Goal: Communication & Community: Answer question/provide support

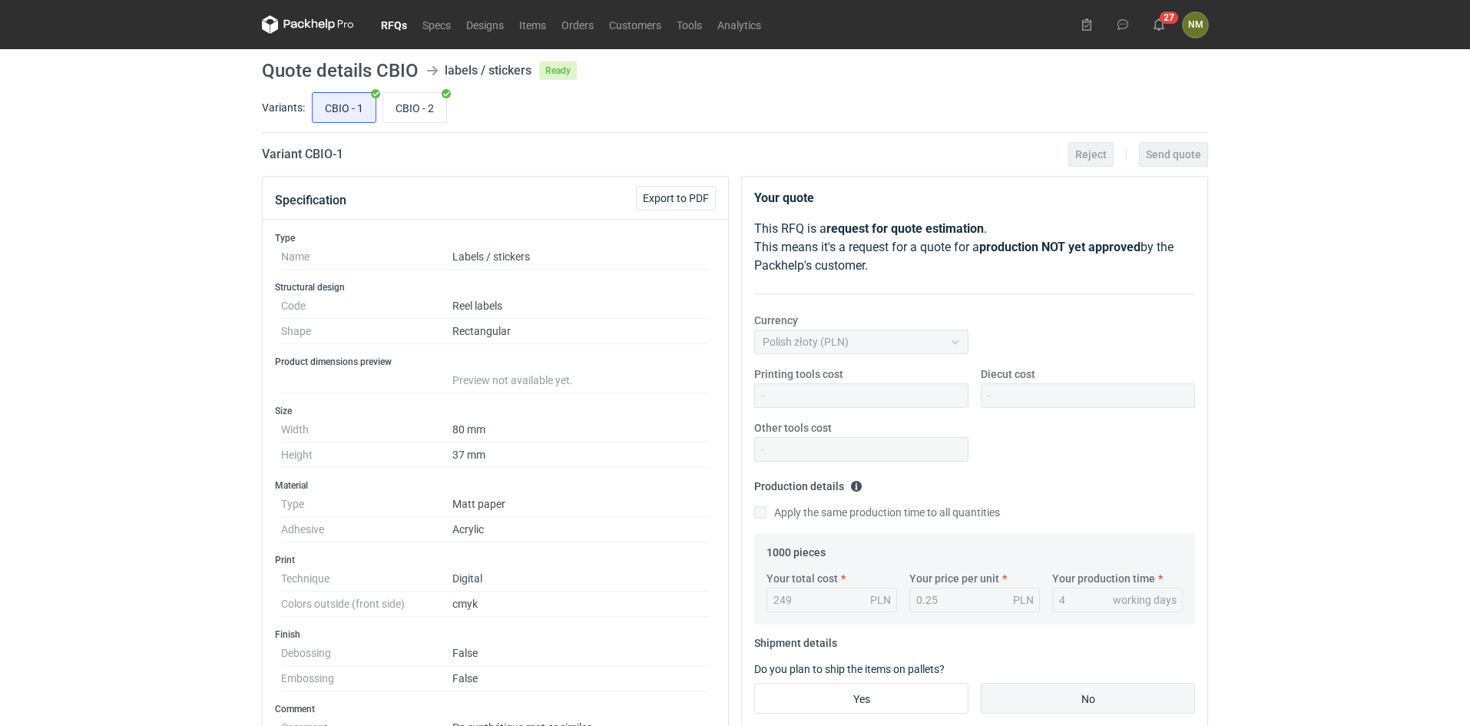
scroll to position [413, 0]
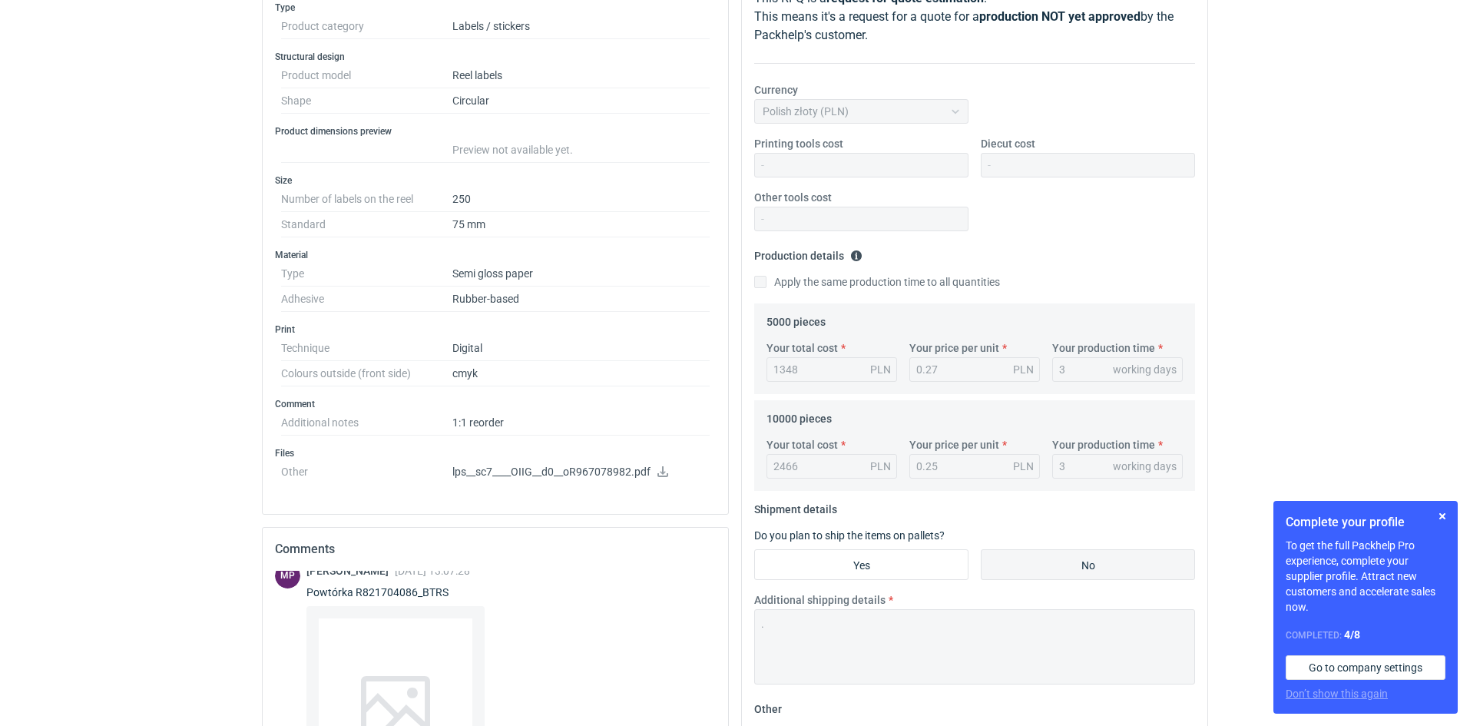
scroll to position [230, 0]
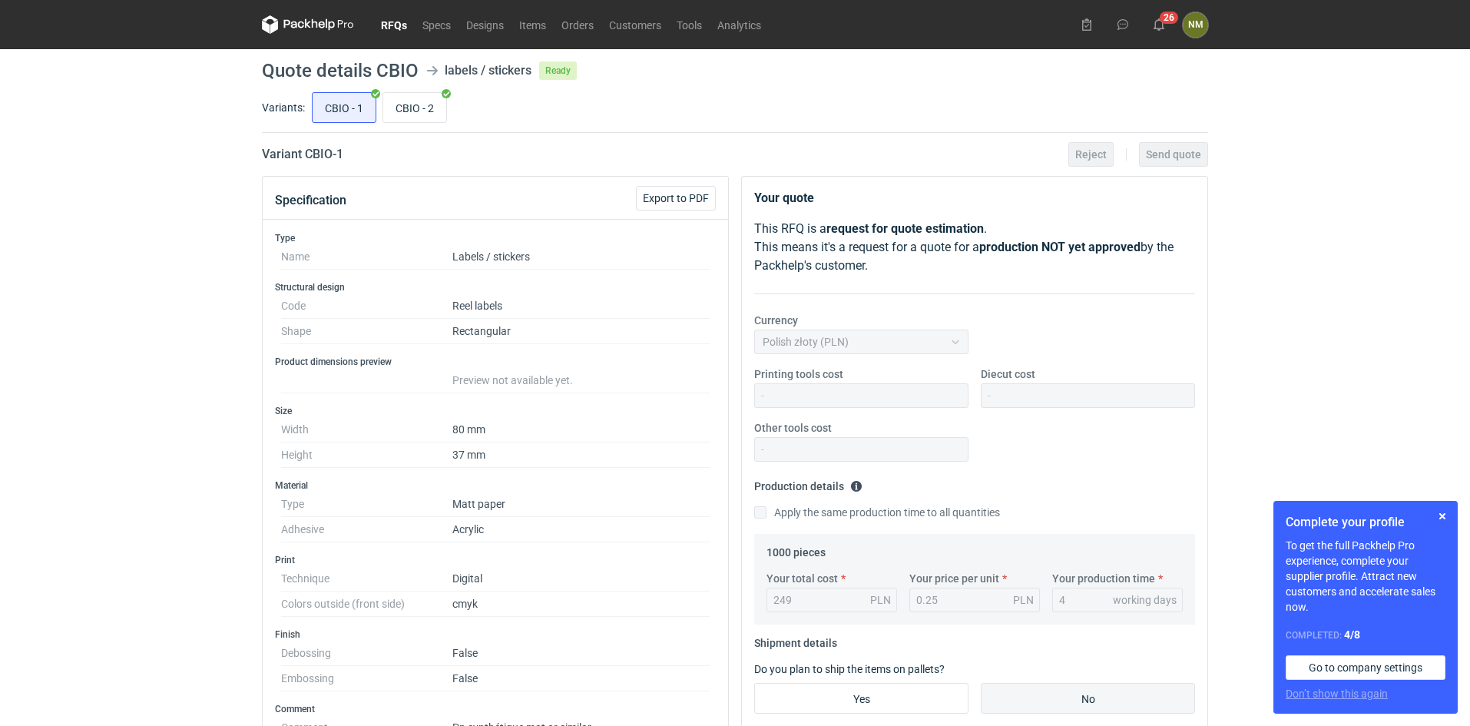
click at [405, 26] on link "RFQs" at bounding box center [393, 24] width 41 height 18
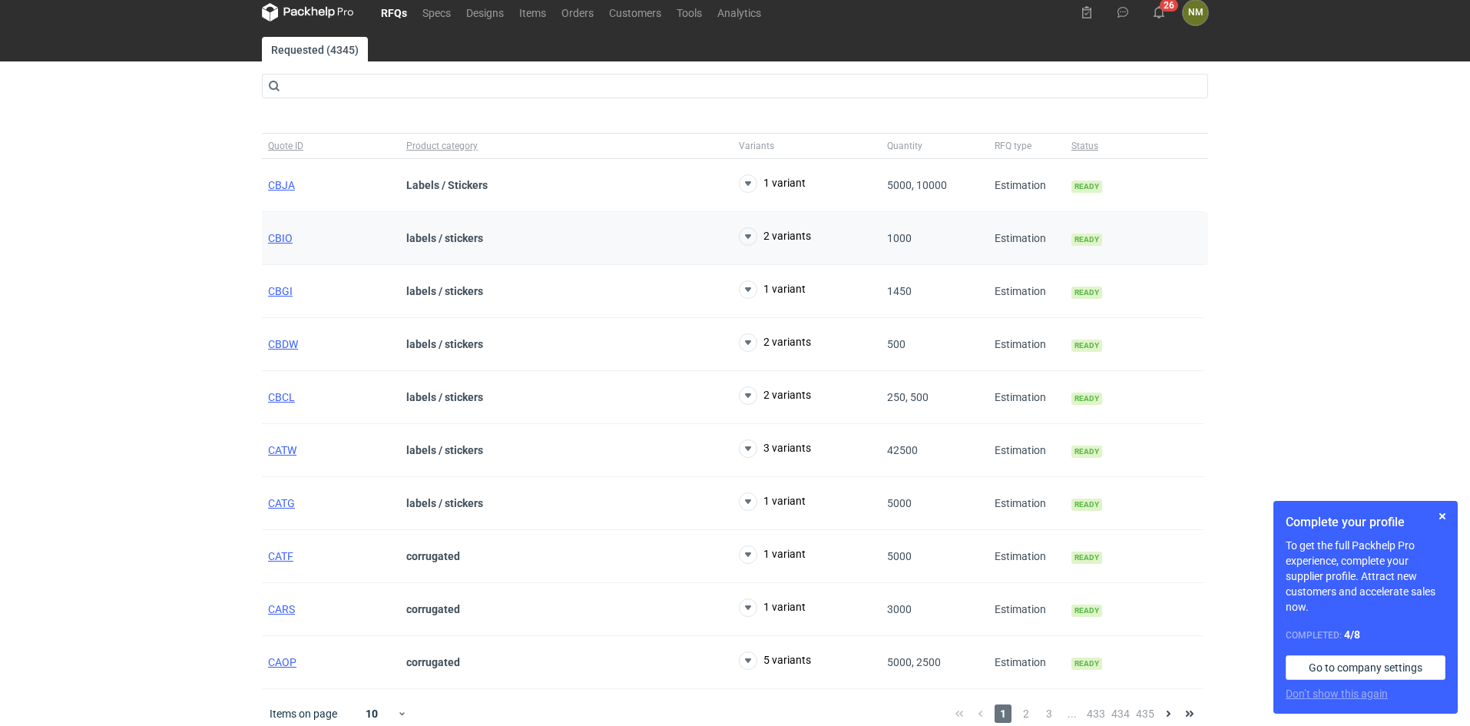
scroll to position [25, 0]
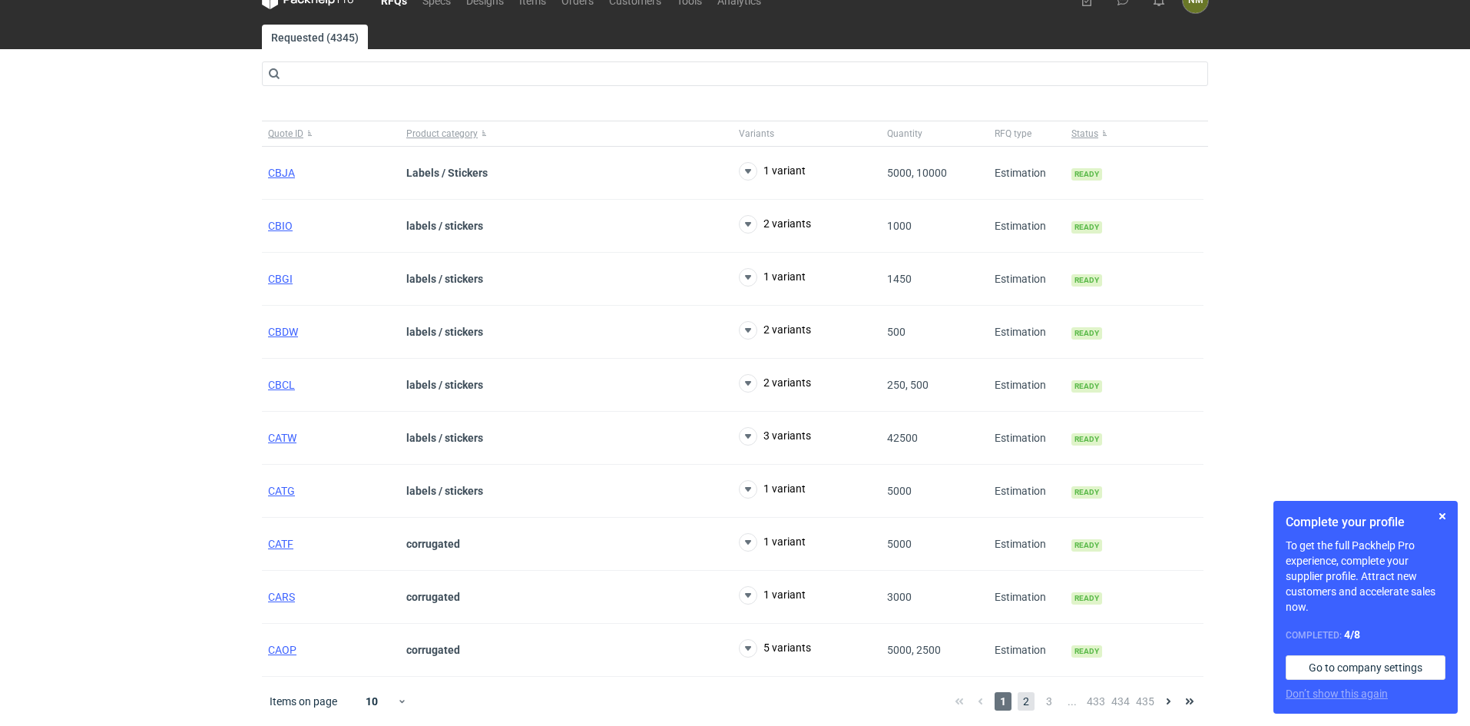
click at [1023, 705] on span "2" at bounding box center [1025, 701] width 17 height 18
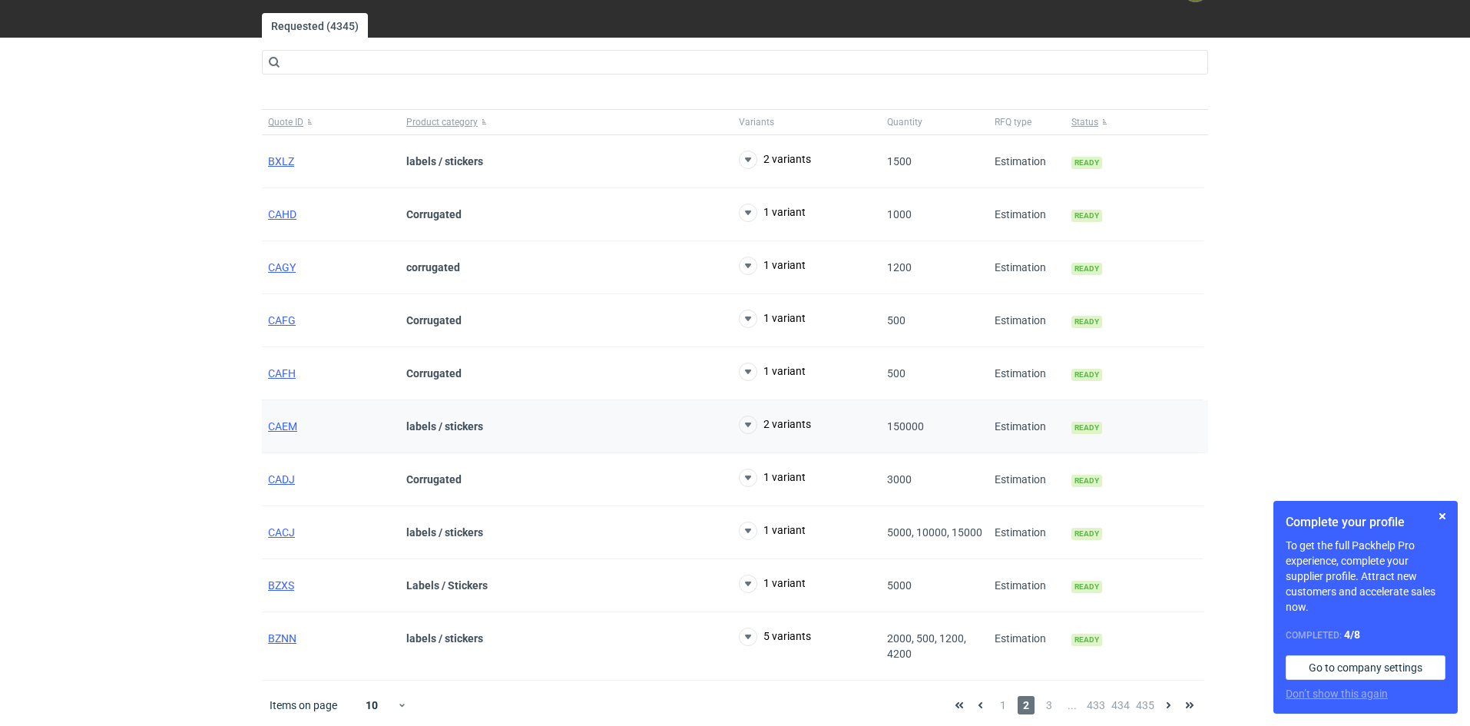
scroll to position [40, 0]
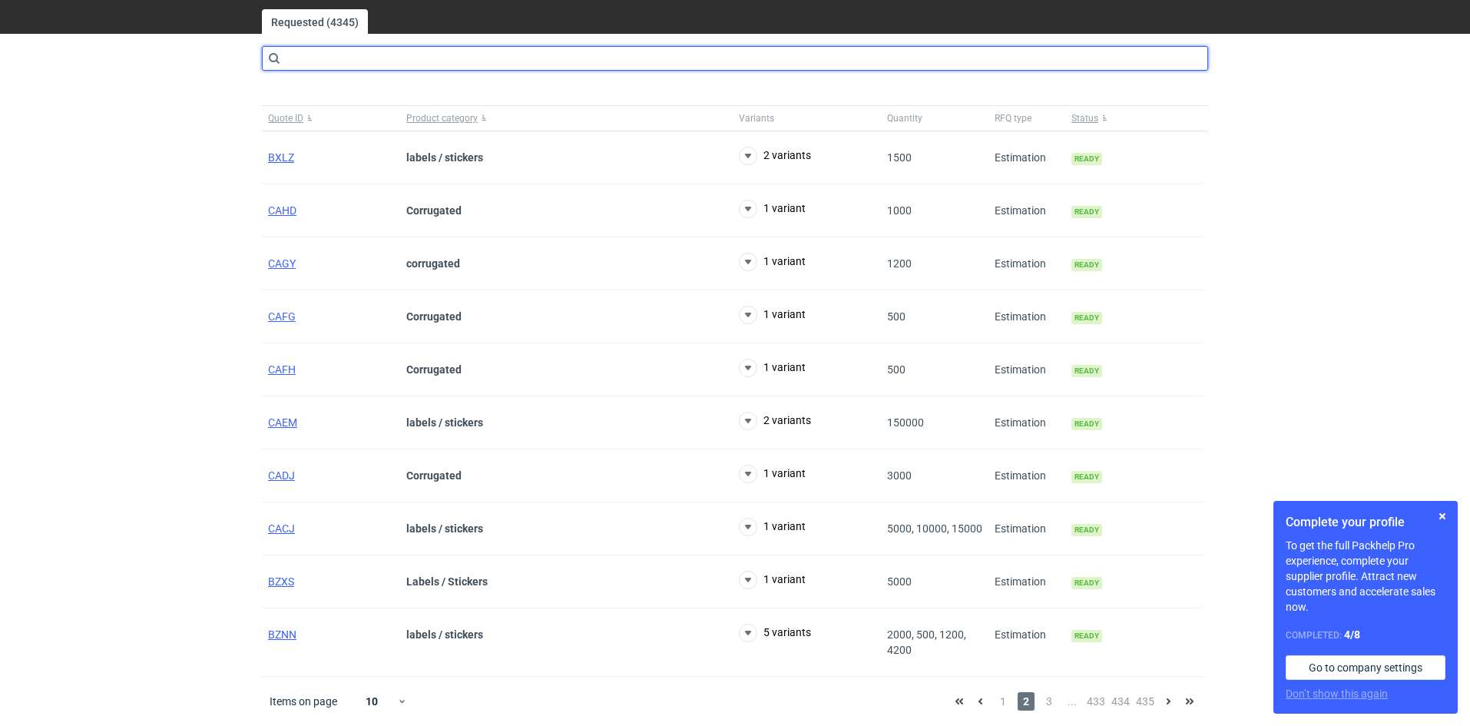
click at [385, 58] on input "text" at bounding box center [735, 58] width 946 height 25
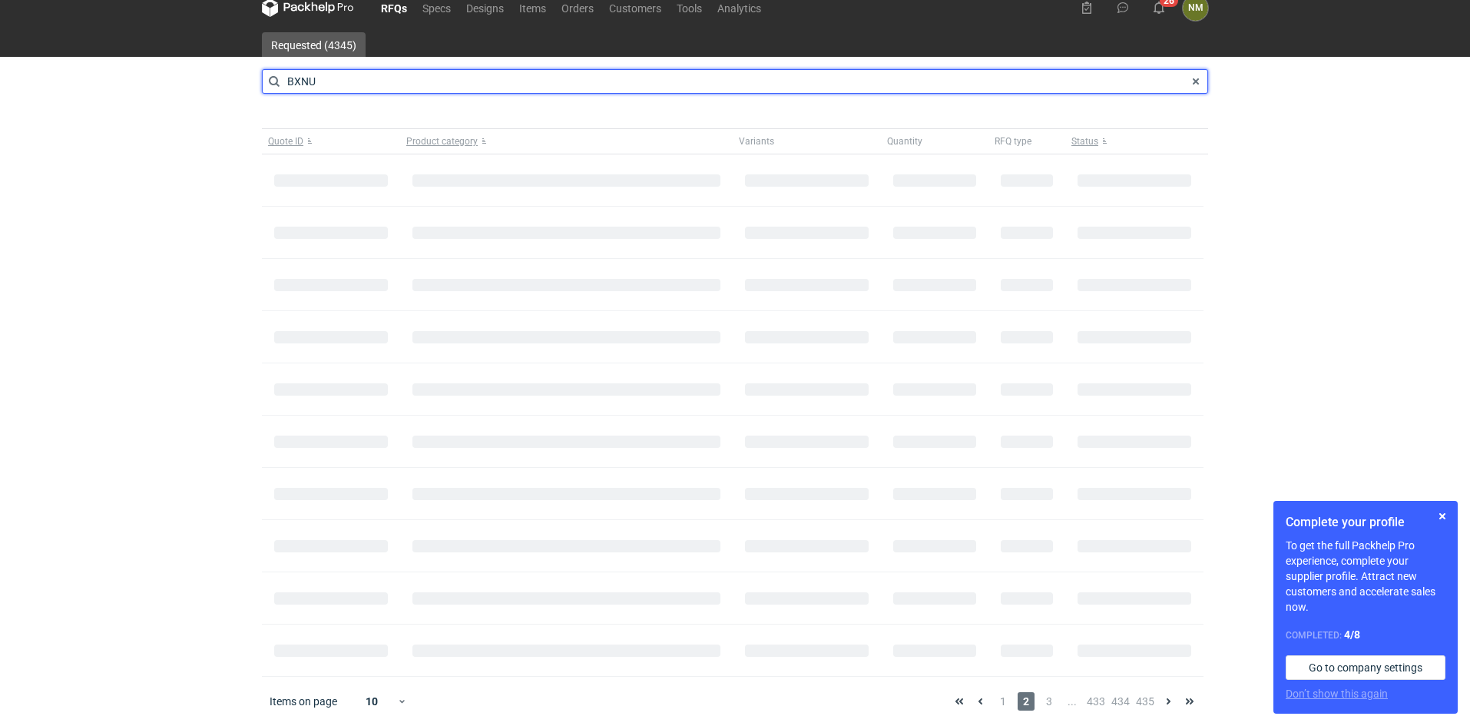
scroll to position [17, 0]
type input "BXNU"
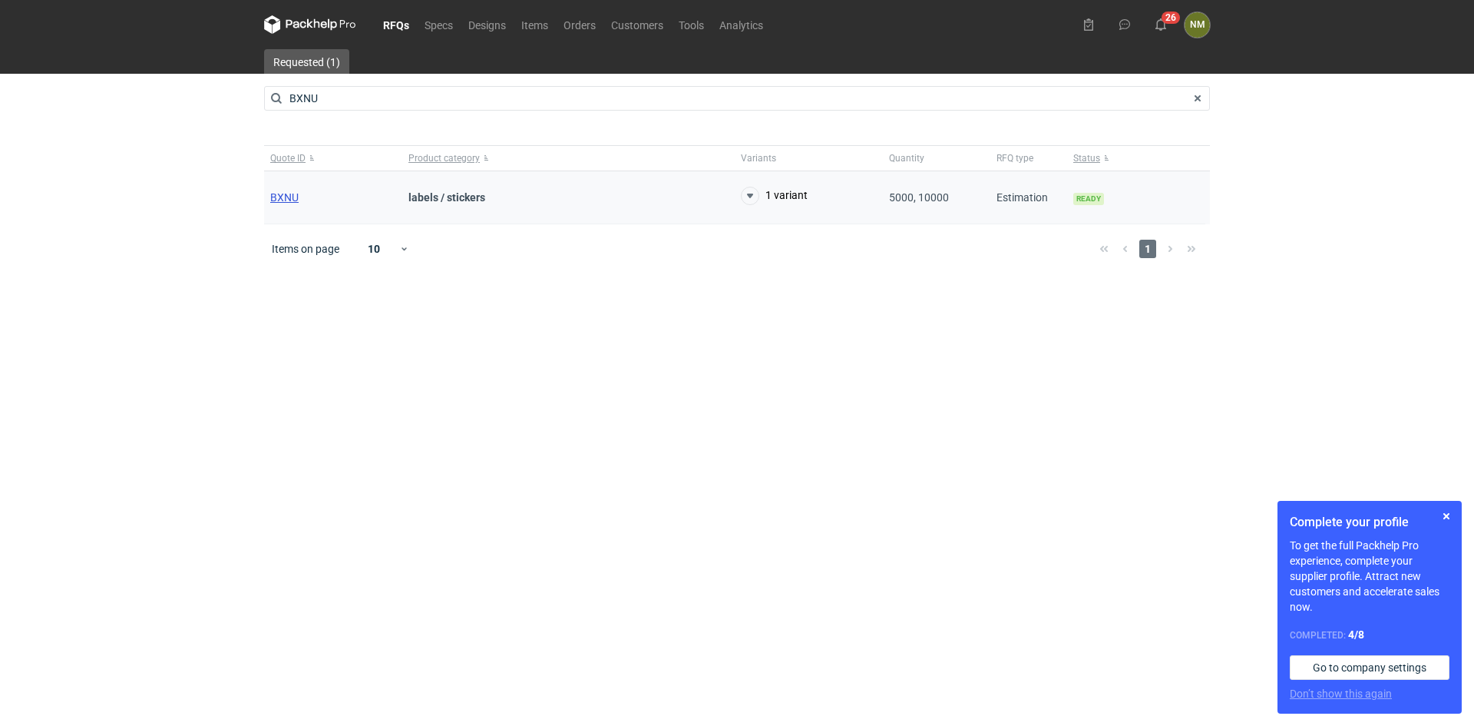
click at [280, 192] on span "BXNU" at bounding box center [284, 197] width 28 height 12
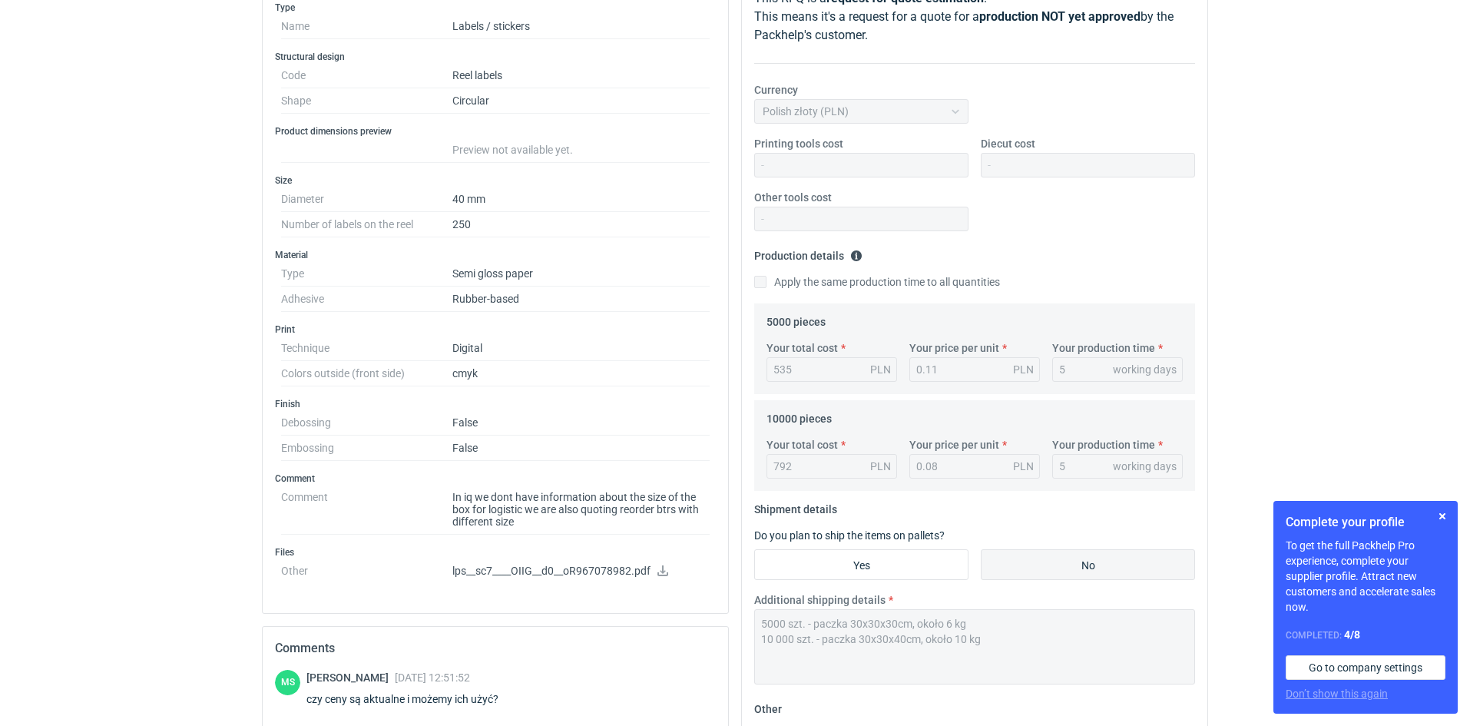
scroll to position [154, 0]
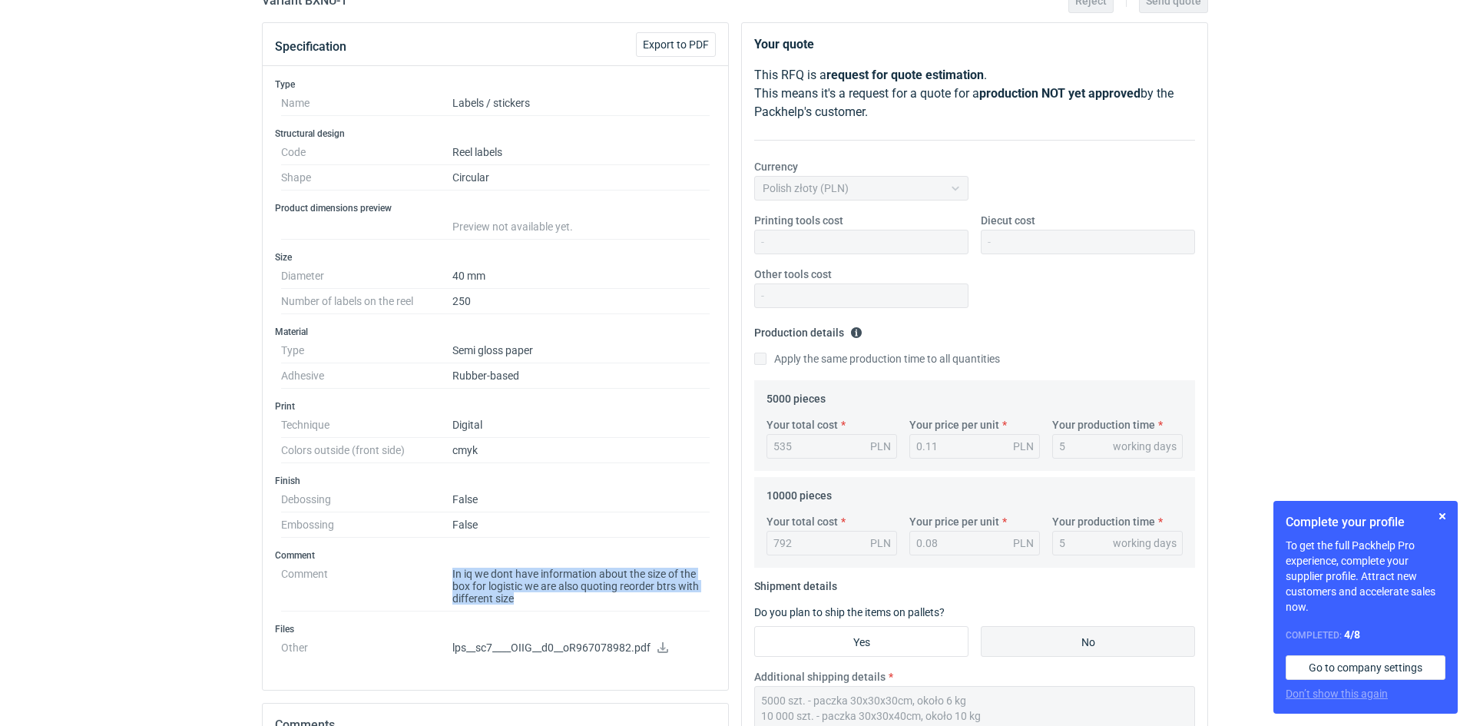
drag, startPoint x: 540, startPoint y: 604, endPoint x: 452, endPoint y: 562, distance: 96.9
click at [452, 562] on dd "In iq we dont have information about the size of the box for logistic we are al…" at bounding box center [580, 586] width 257 height 50
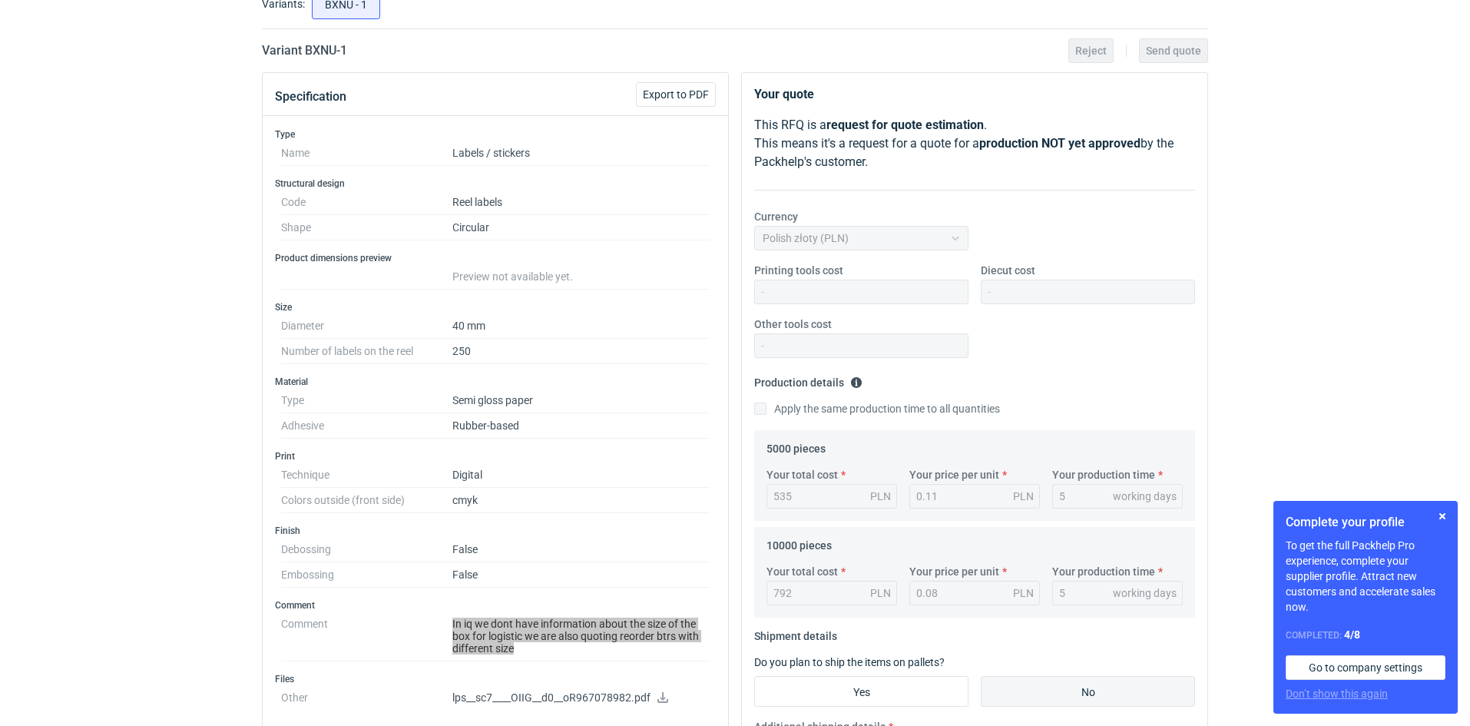
scroll to position [77, 0]
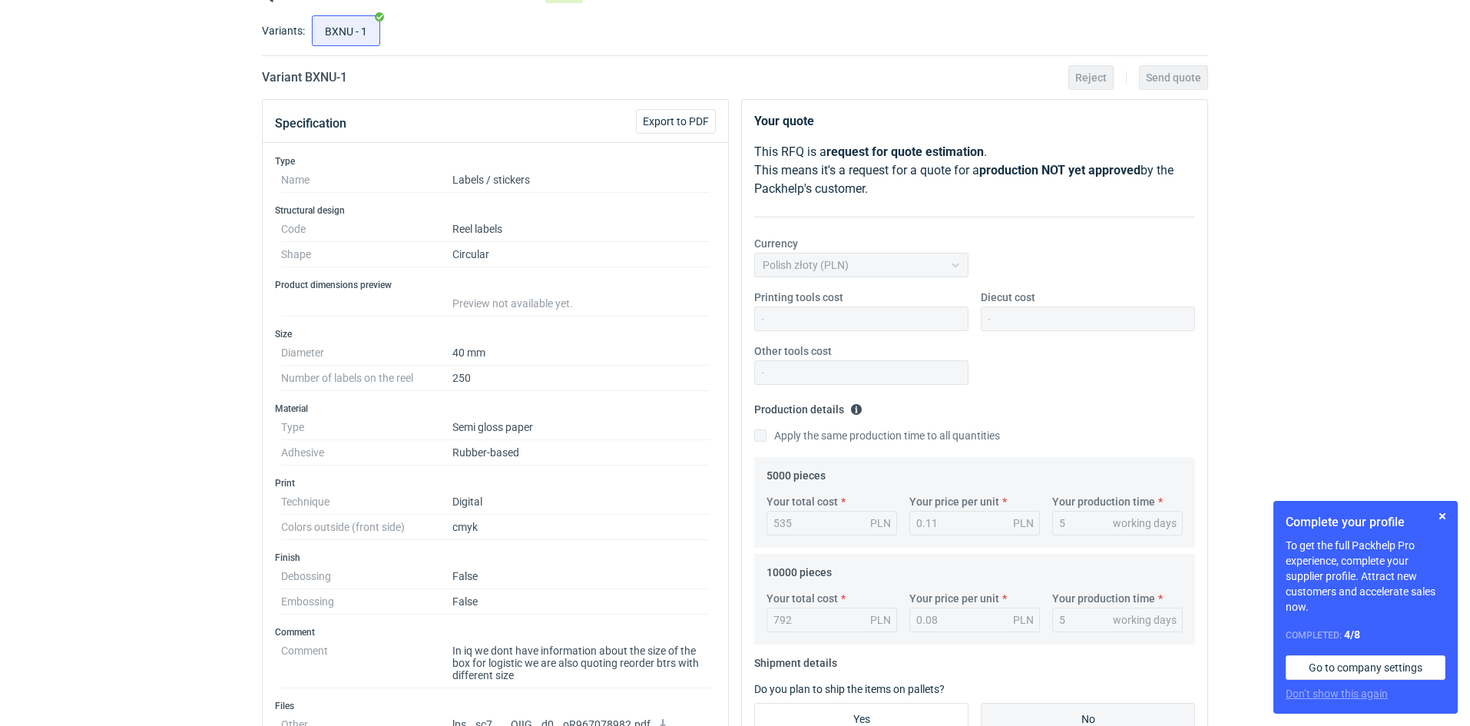
click at [521, 465] on dd "Rubber-based" at bounding box center [580, 452] width 257 height 25
drag, startPoint x: 546, startPoint y: 447, endPoint x: 424, endPoint y: 428, distance: 123.6
click at [424, 428] on dl "Type Semi gloss paper Adhesive Rubber-based" at bounding box center [495, 440] width 428 height 51
click at [534, 452] on dd "Rubber-based" at bounding box center [580, 452] width 257 height 25
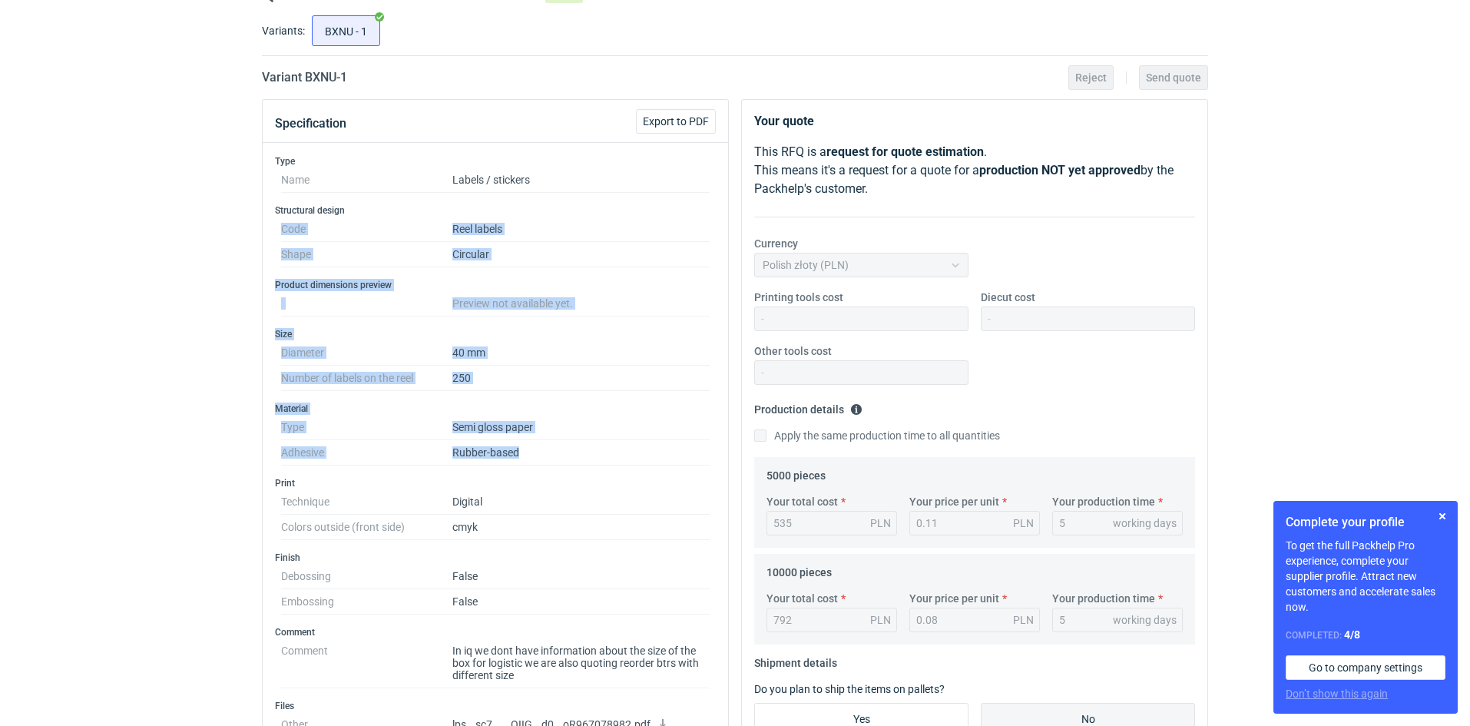
drag, startPoint x: 547, startPoint y: 454, endPoint x: 435, endPoint y: 202, distance: 275.7
click at [435, 202] on div "Type Name Labels / stickers Structural design Code Reel labels Shape Circular P…" at bounding box center [495, 455] width 465 height 624
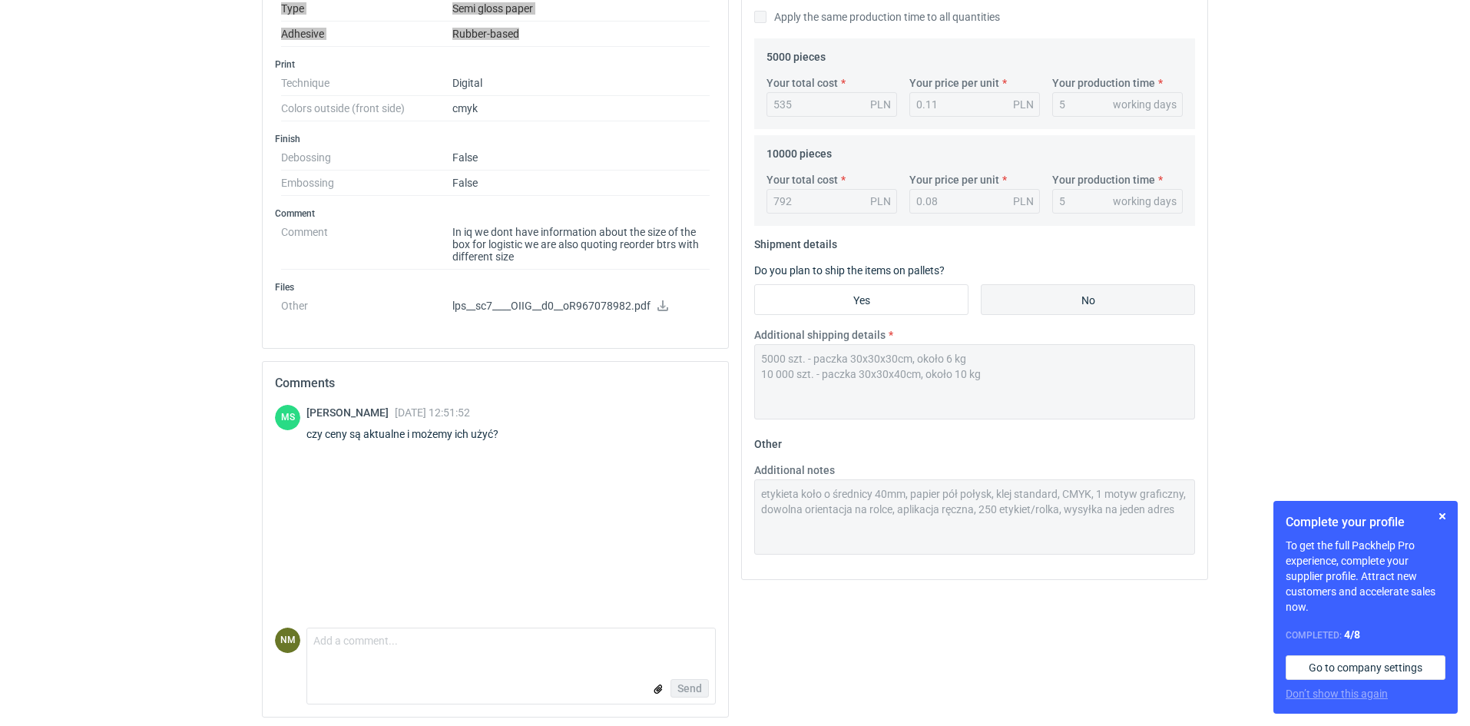
scroll to position [499, 0]
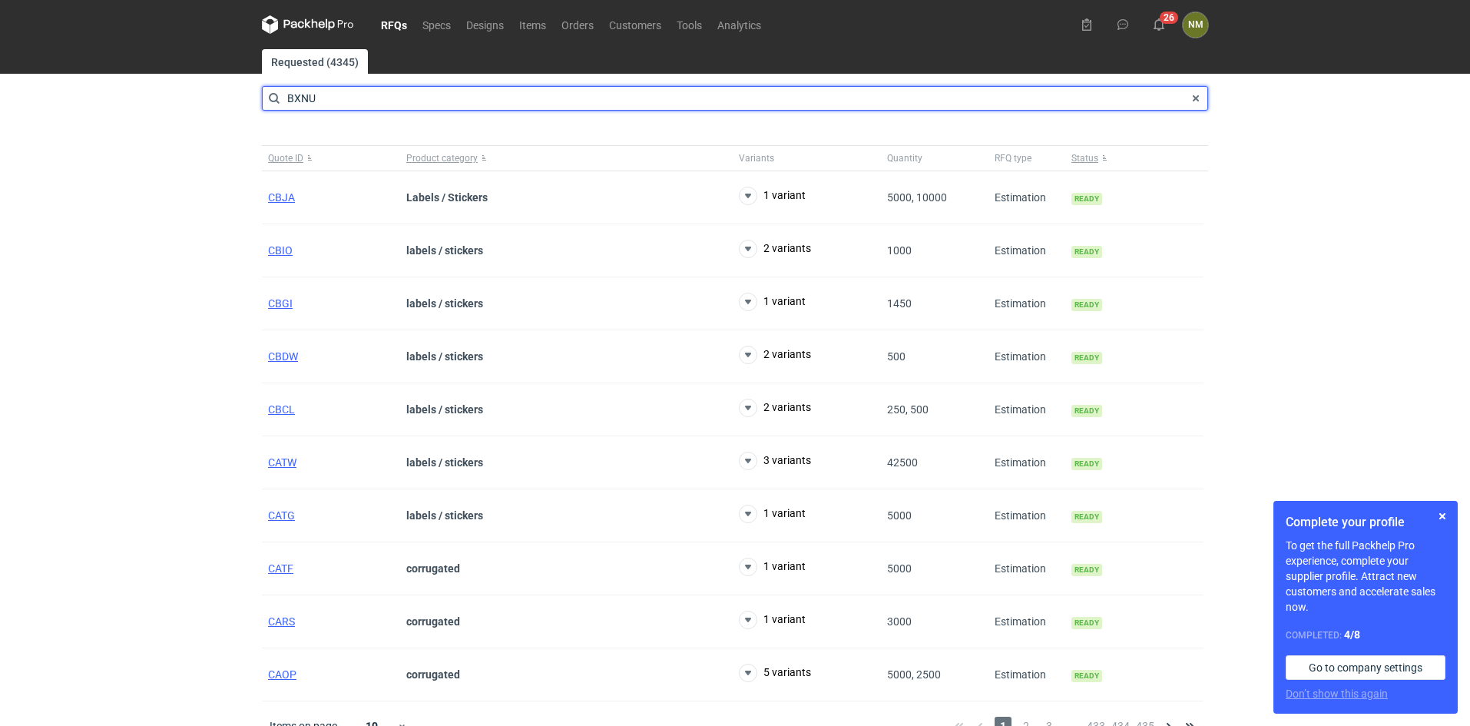
click at [1056, 90] on input "BXNU" at bounding box center [735, 98] width 946 height 25
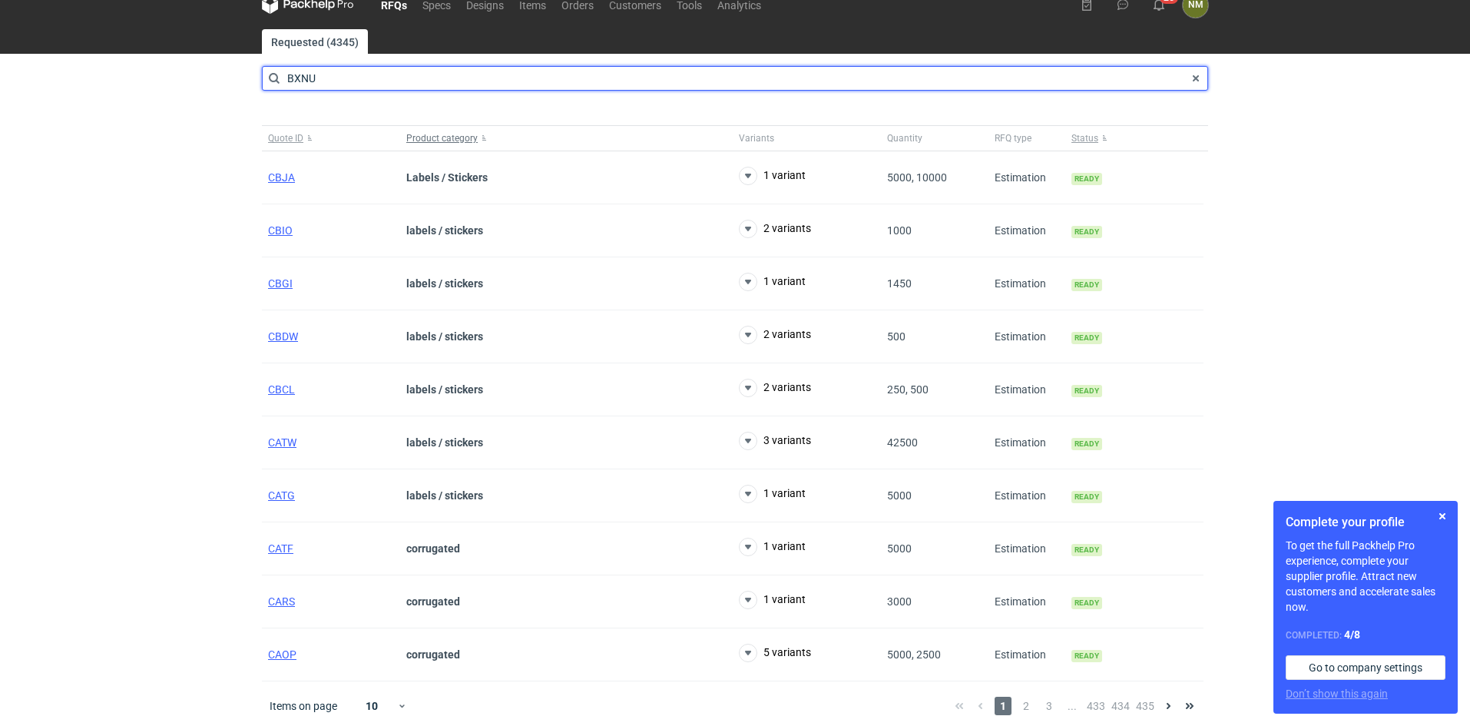
scroll to position [25, 0]
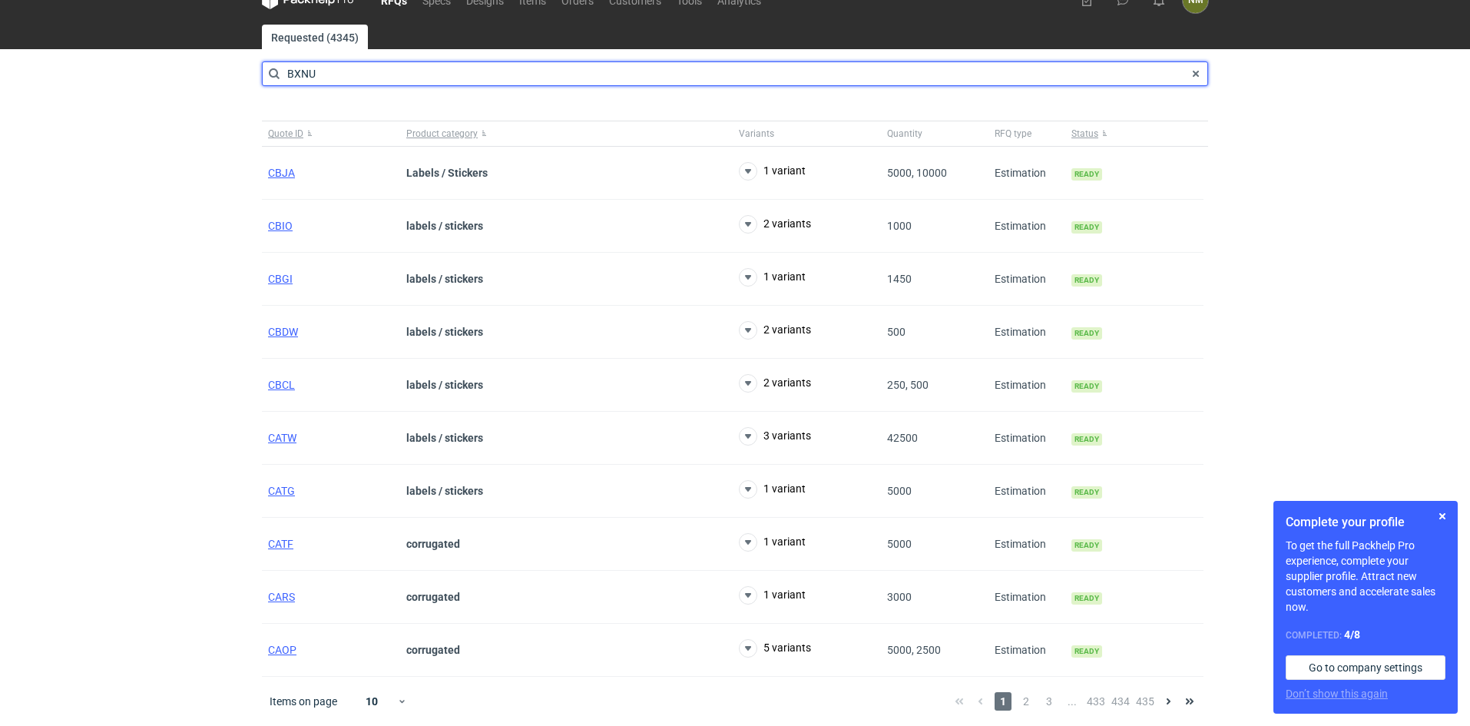
click at [318, 78] on input "BXNU" at bounding box center [735, 73] width 946 height 25
click at [327, 74] on input "BXNU" at bounding box center [735, 73] width 946 height 25
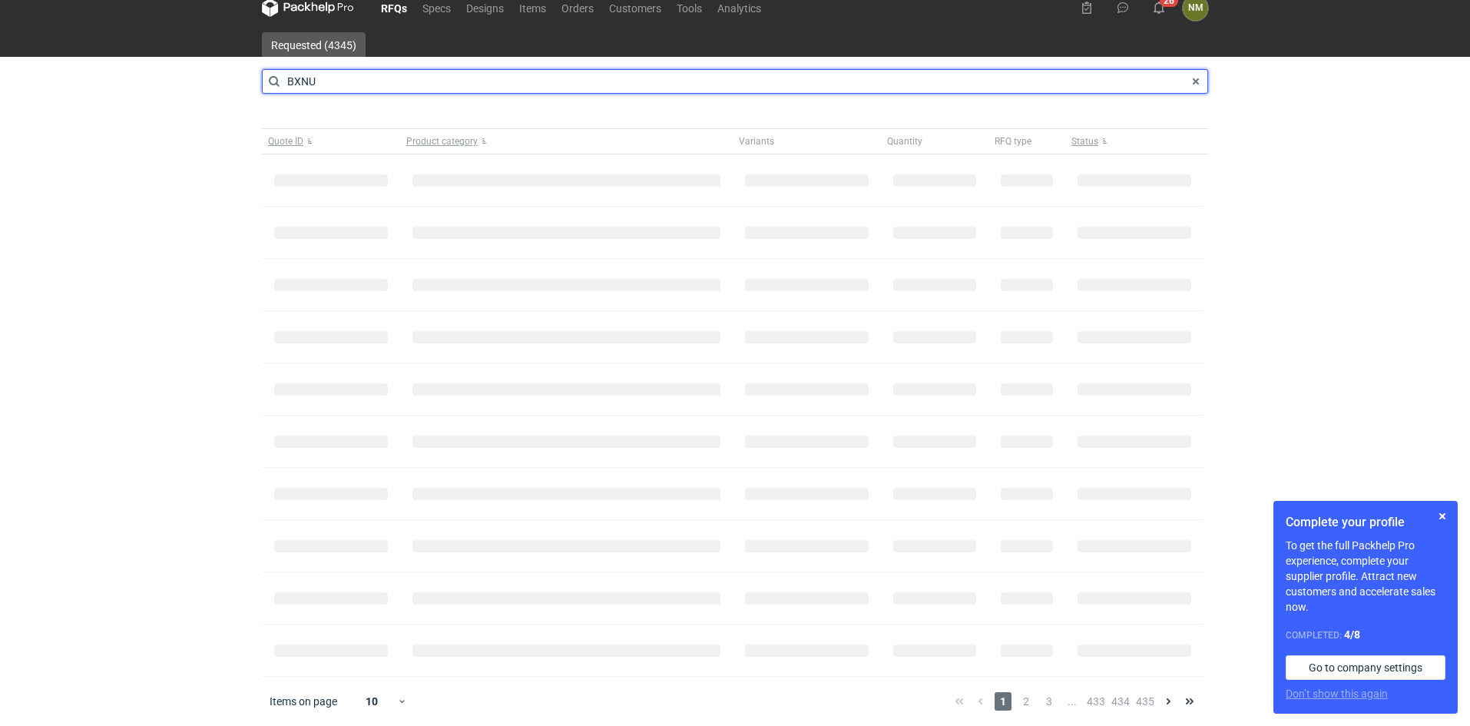
scroll to position [17, 0]
type input "BXNU"
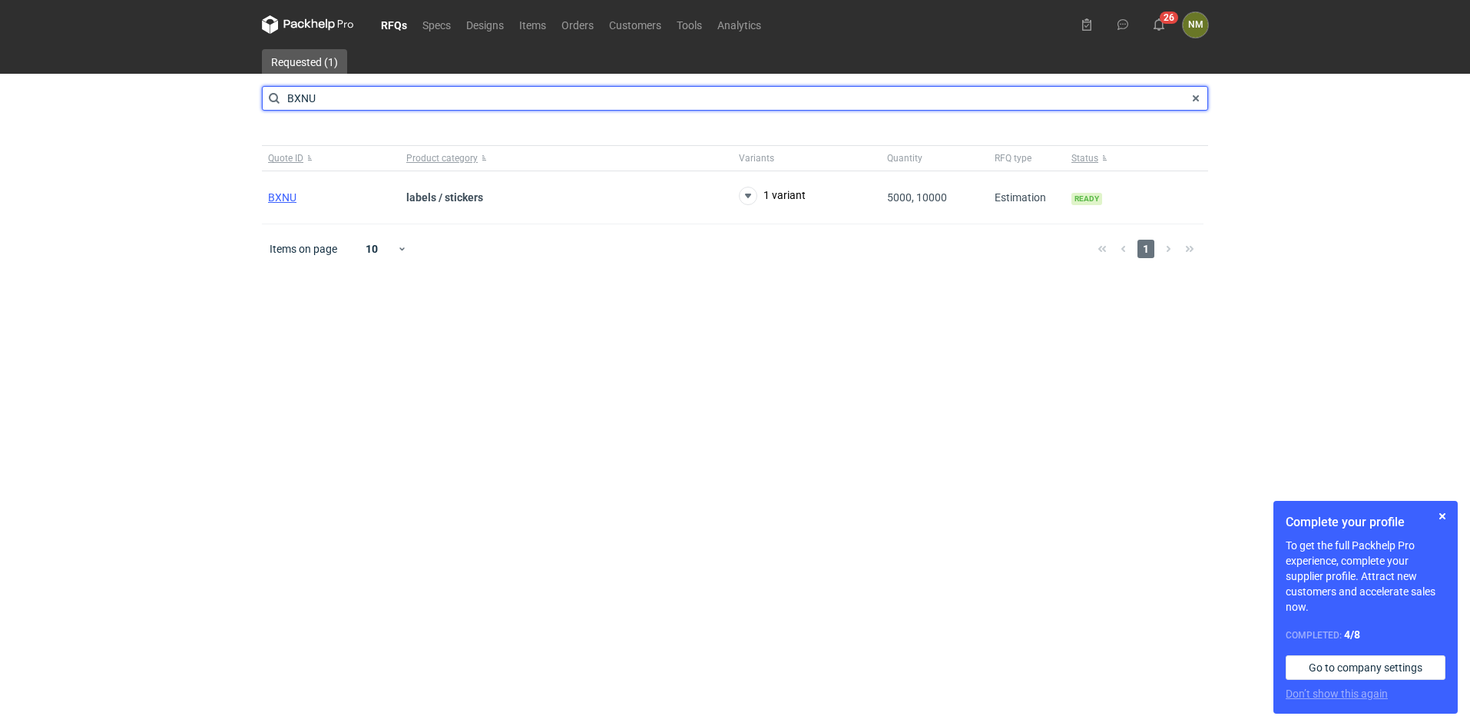
scroll to position [0, 0]
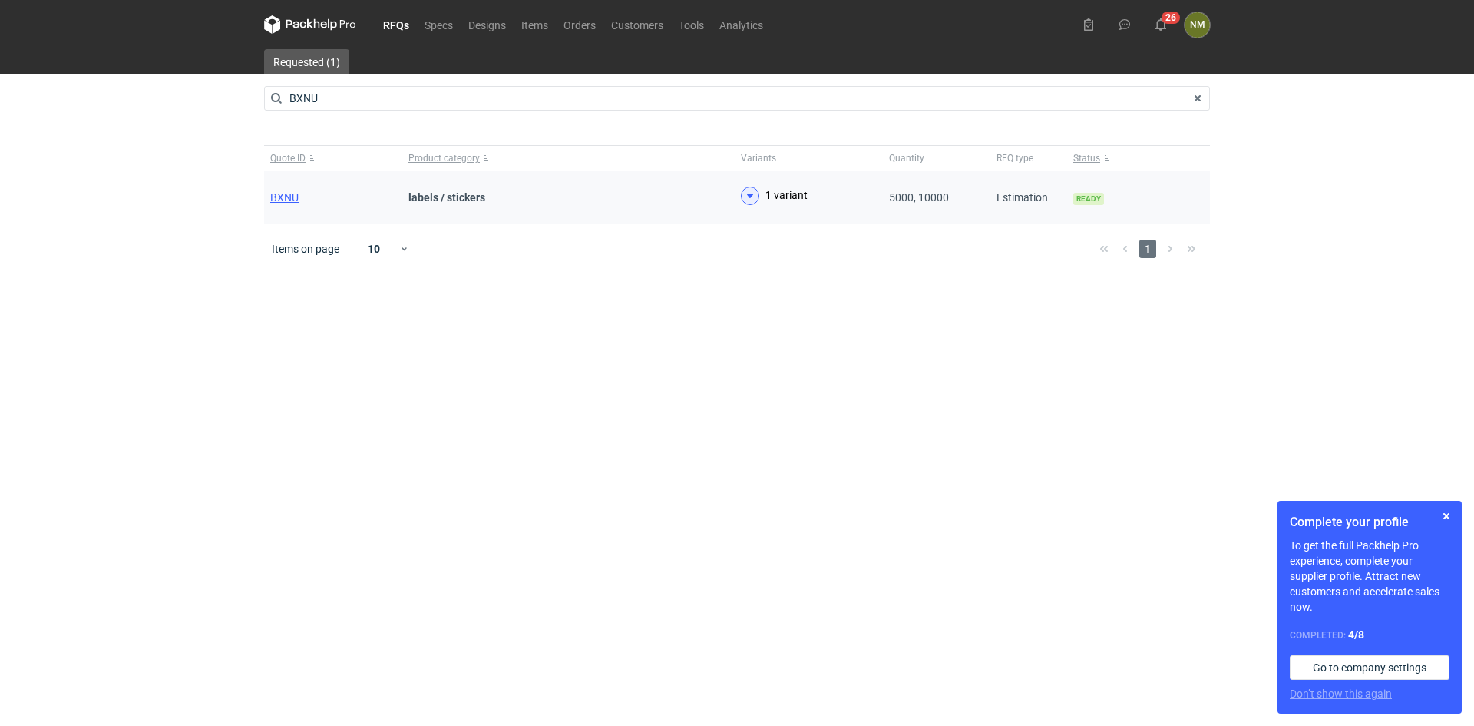
click at [746, 199] on icon at bounding box center [750, 196] width 18 height 18
click at [314, 249] on span "BXNU-1" at bounding box center [305, 250] width 38 height 12
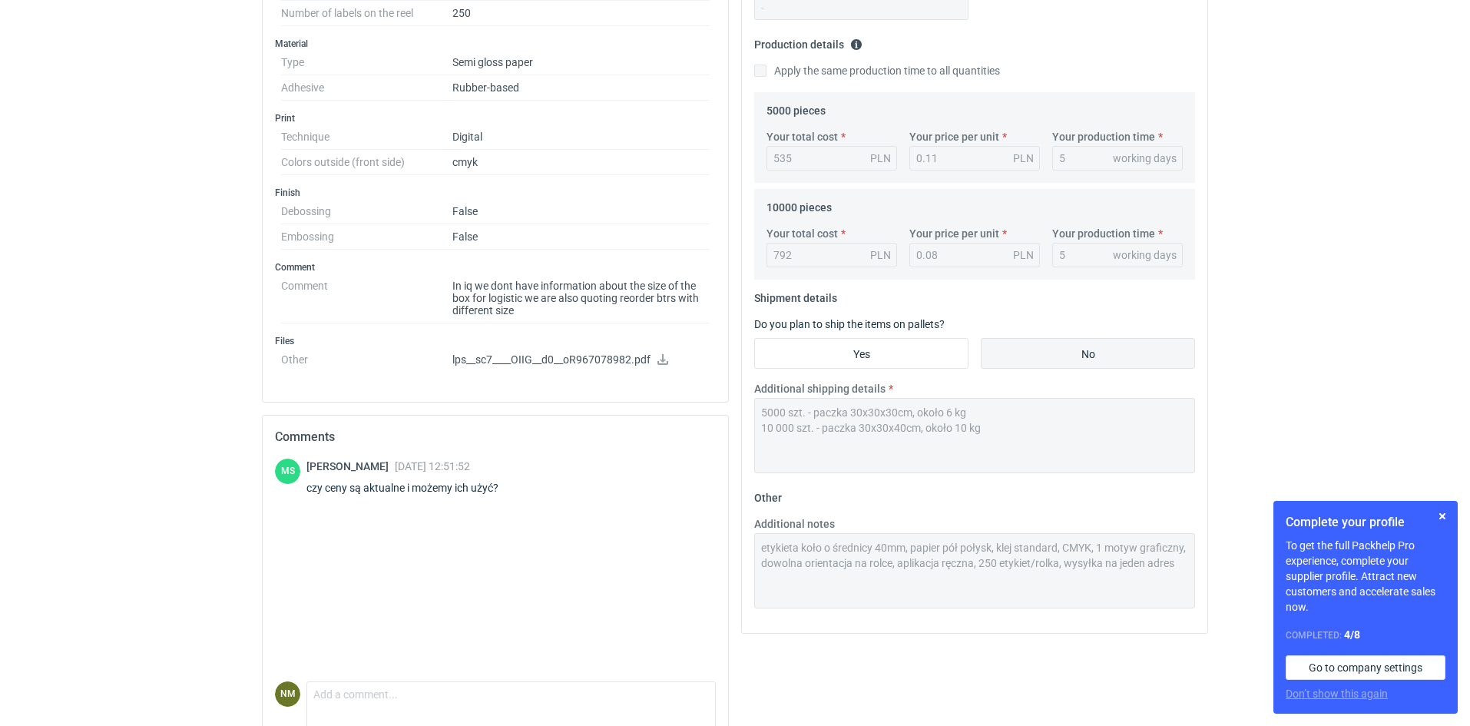
scroll to position [499, 0]
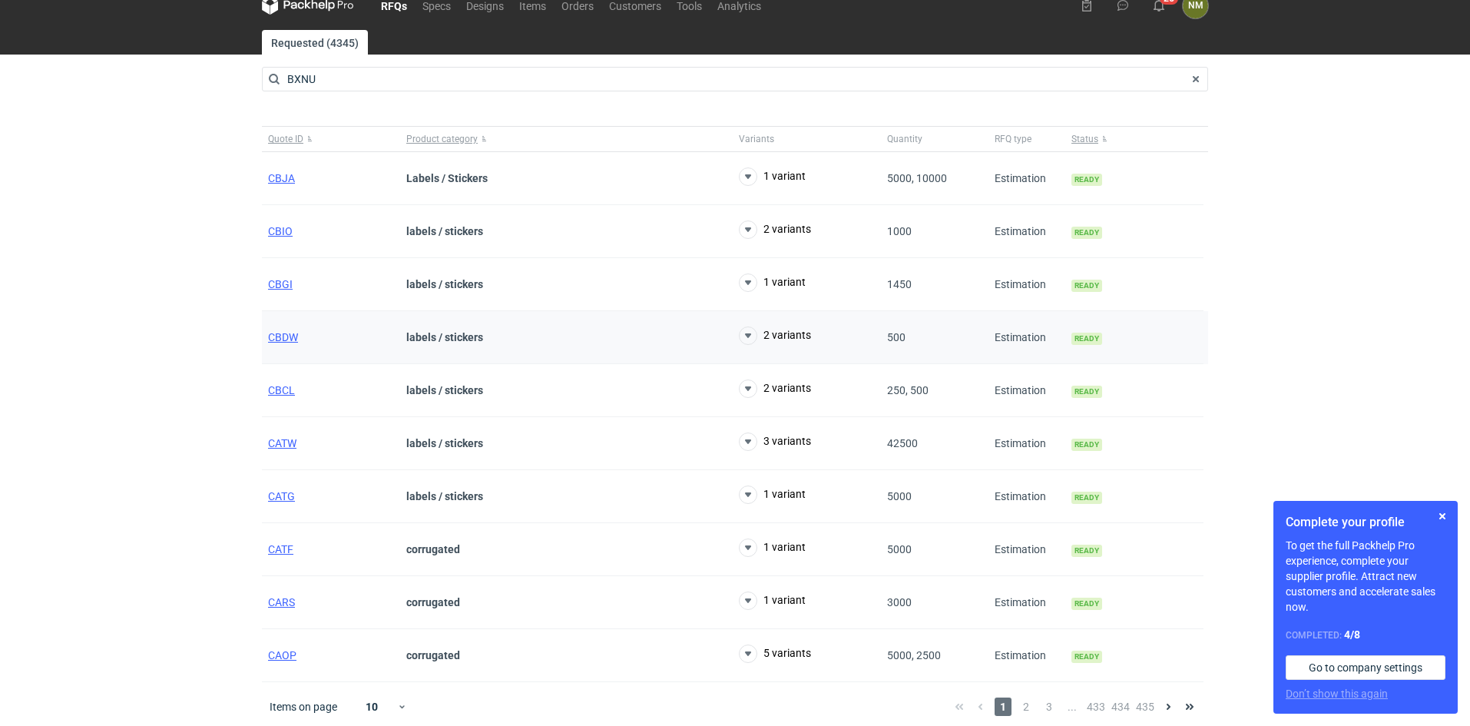
scroll to position [25, 0]
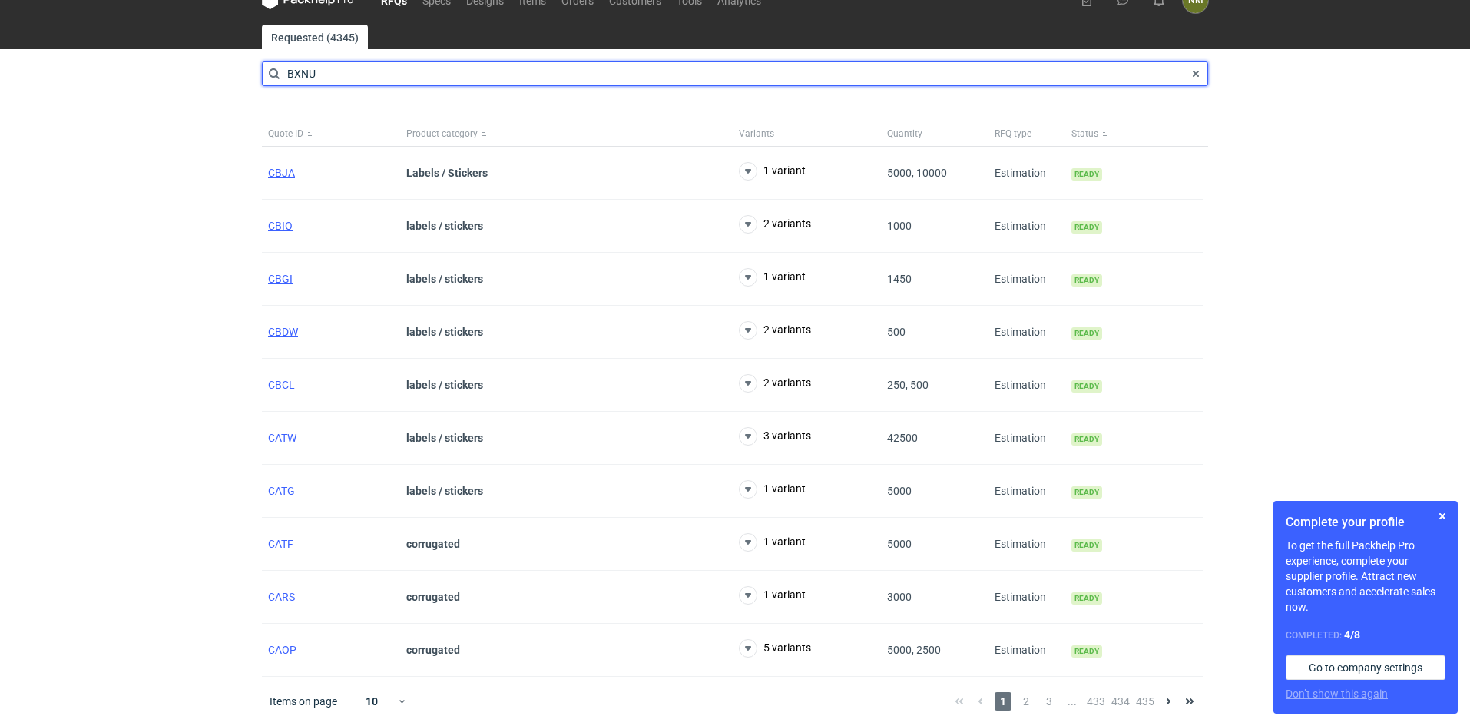
click at [333, 68] on input "BXNU" at bounding box center [735, 73] width 946 height 25
click at [306, 71] on input "BXNU" at bounding box center [735, 73] width 946 height 25
click at [332, 79] on input "BXNU" at bounding box center [735, 73] width 946 height 25
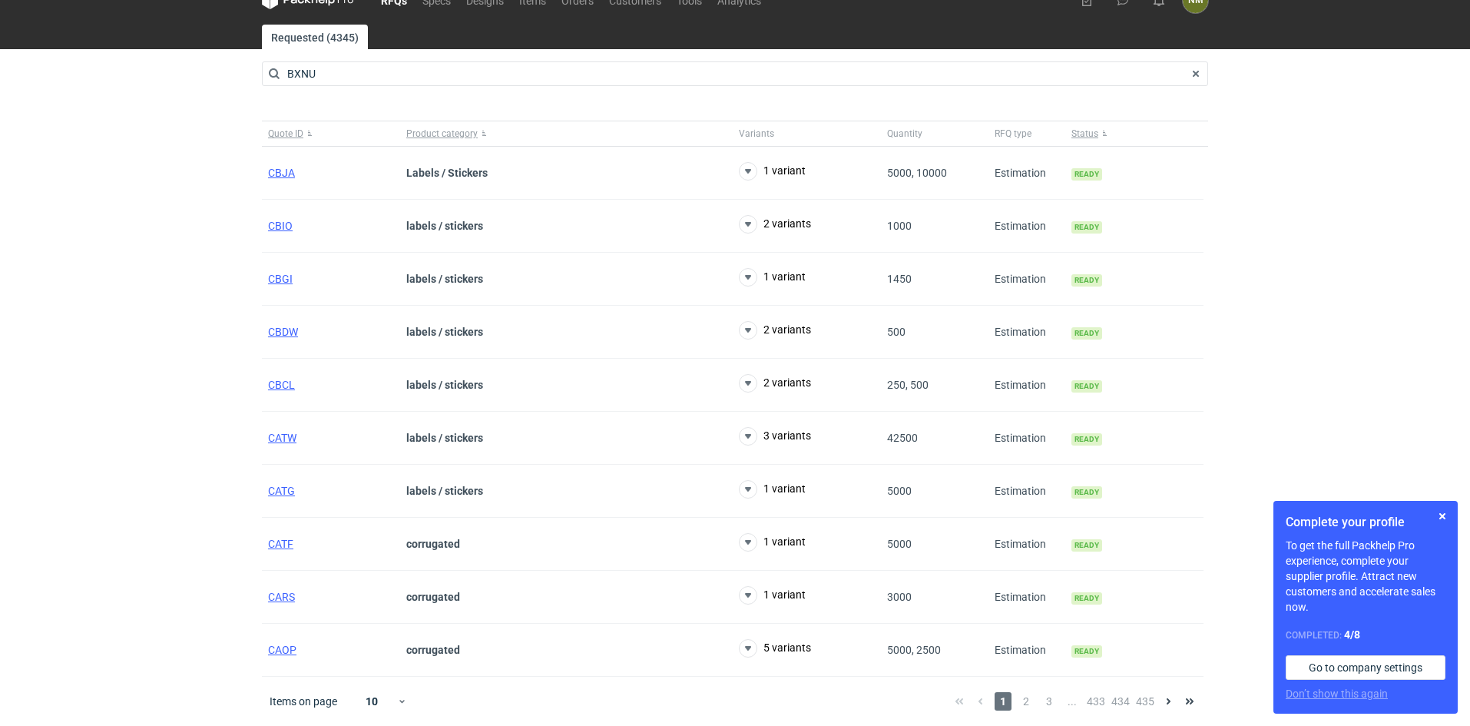
click at [388, 4] on link "RFQs" at bounding box center [393, 0] width 41 height 18
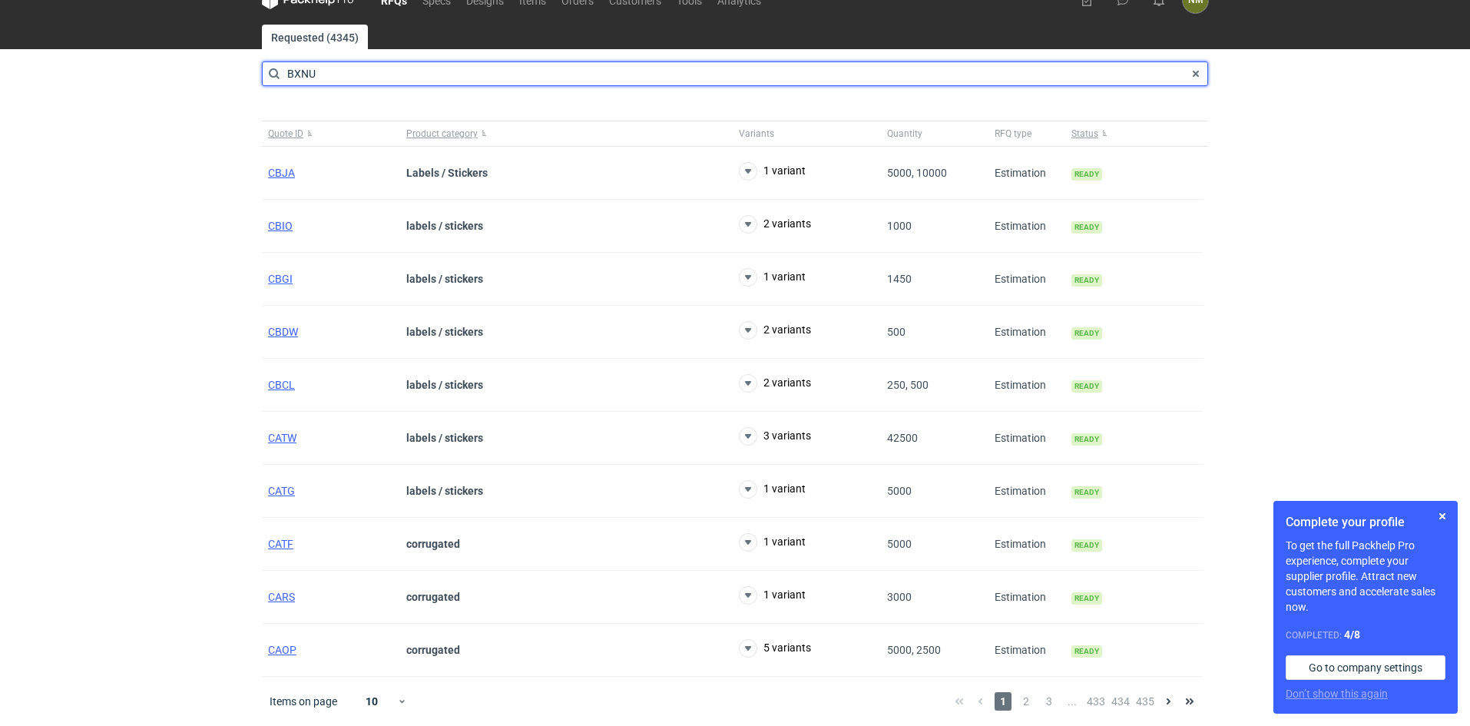
click at [349, 73] on input "BXNU" at bounding box center [735, 73] width 946 height 25
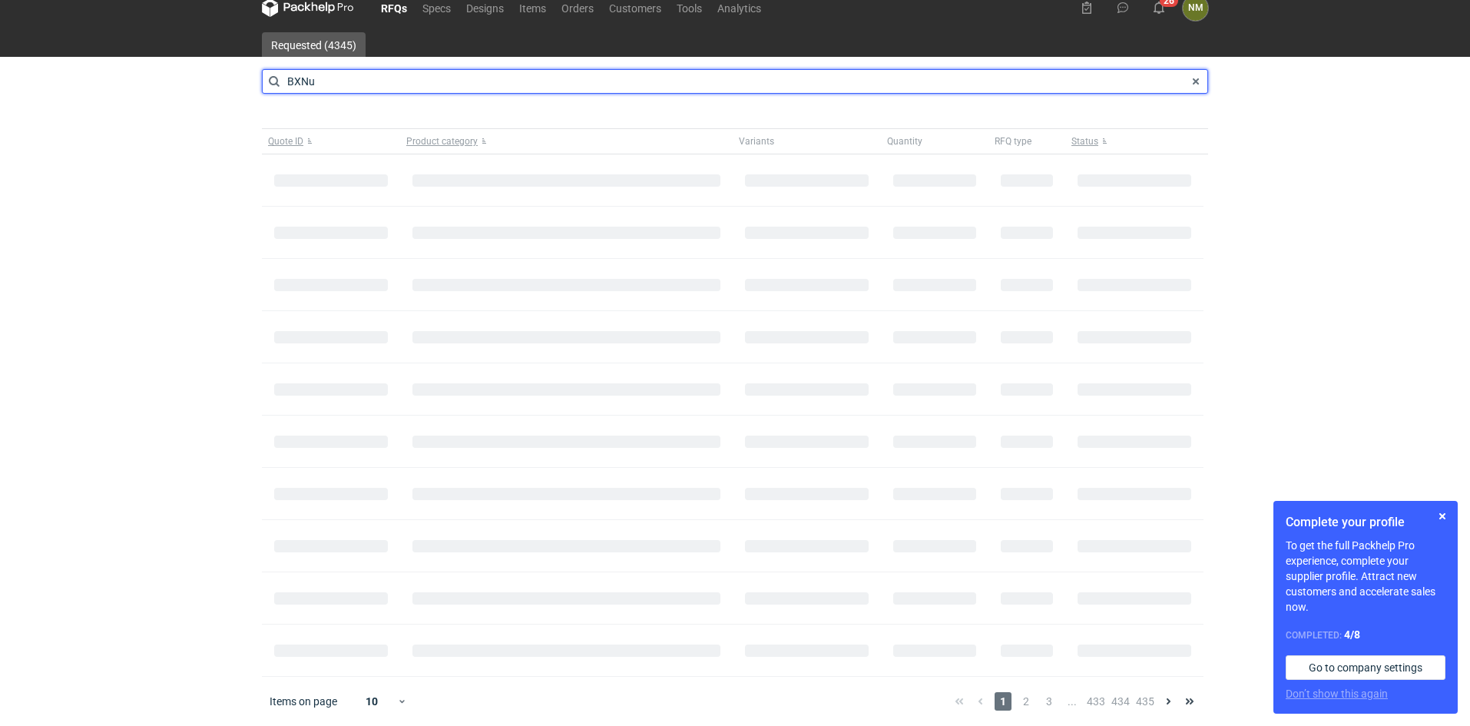
type input "BXNu"
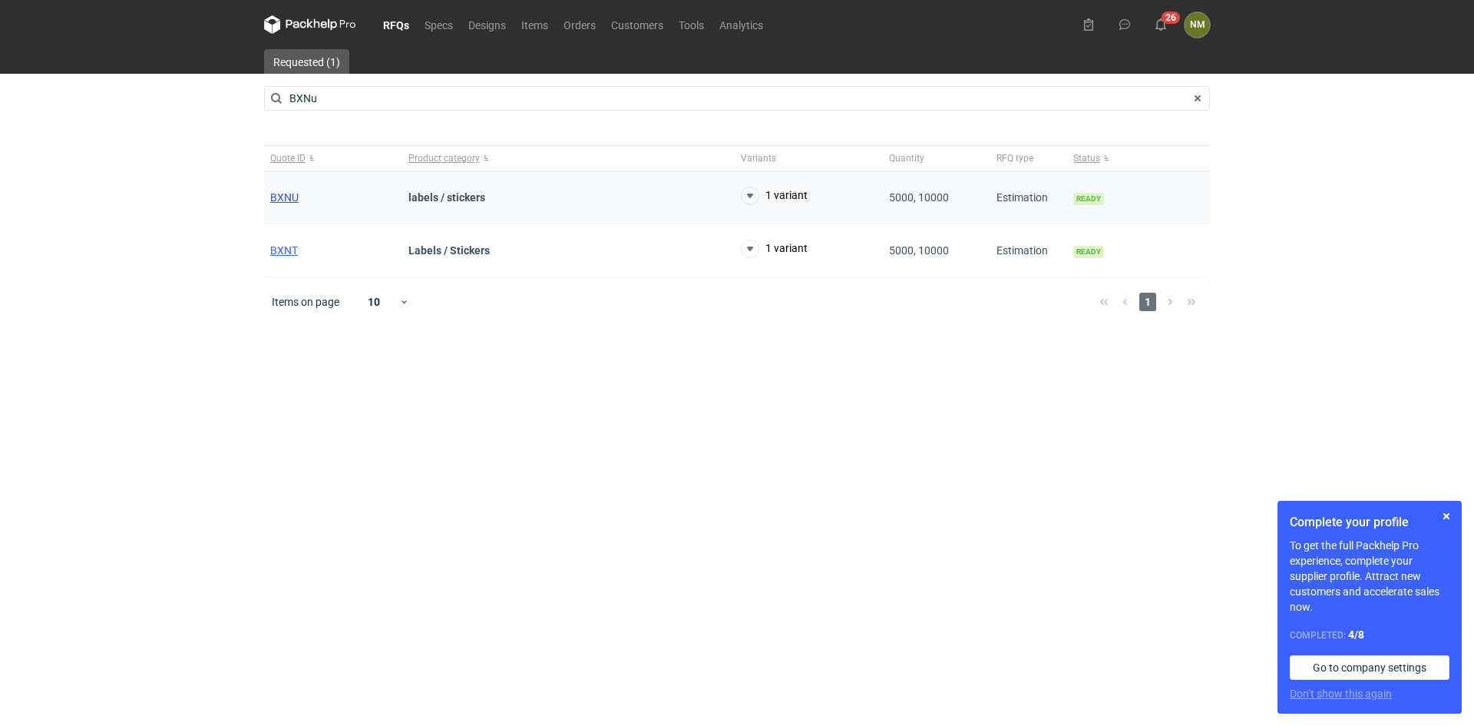
click at [276, 196] on span "BXNU" at bounding box center [284, 197] width 28 height 12
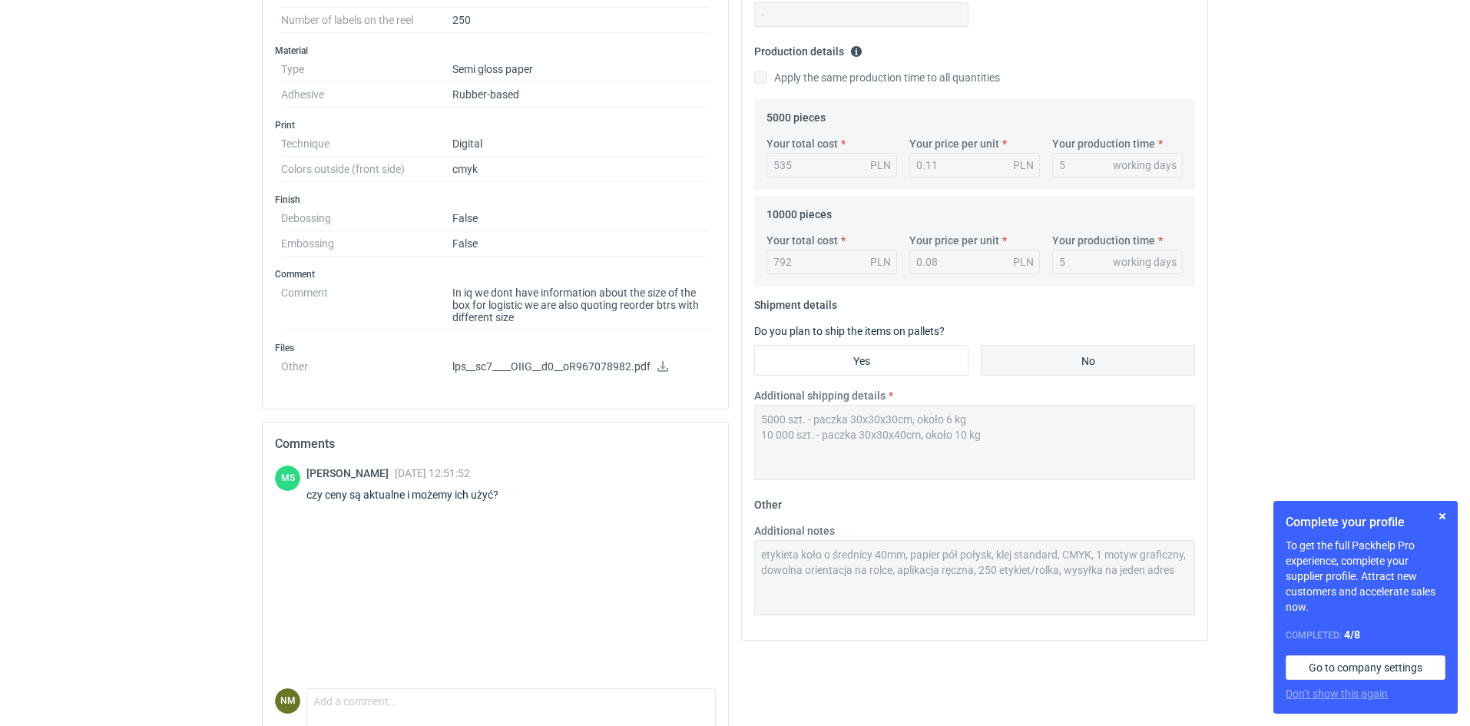
scroll to position [499, 0]
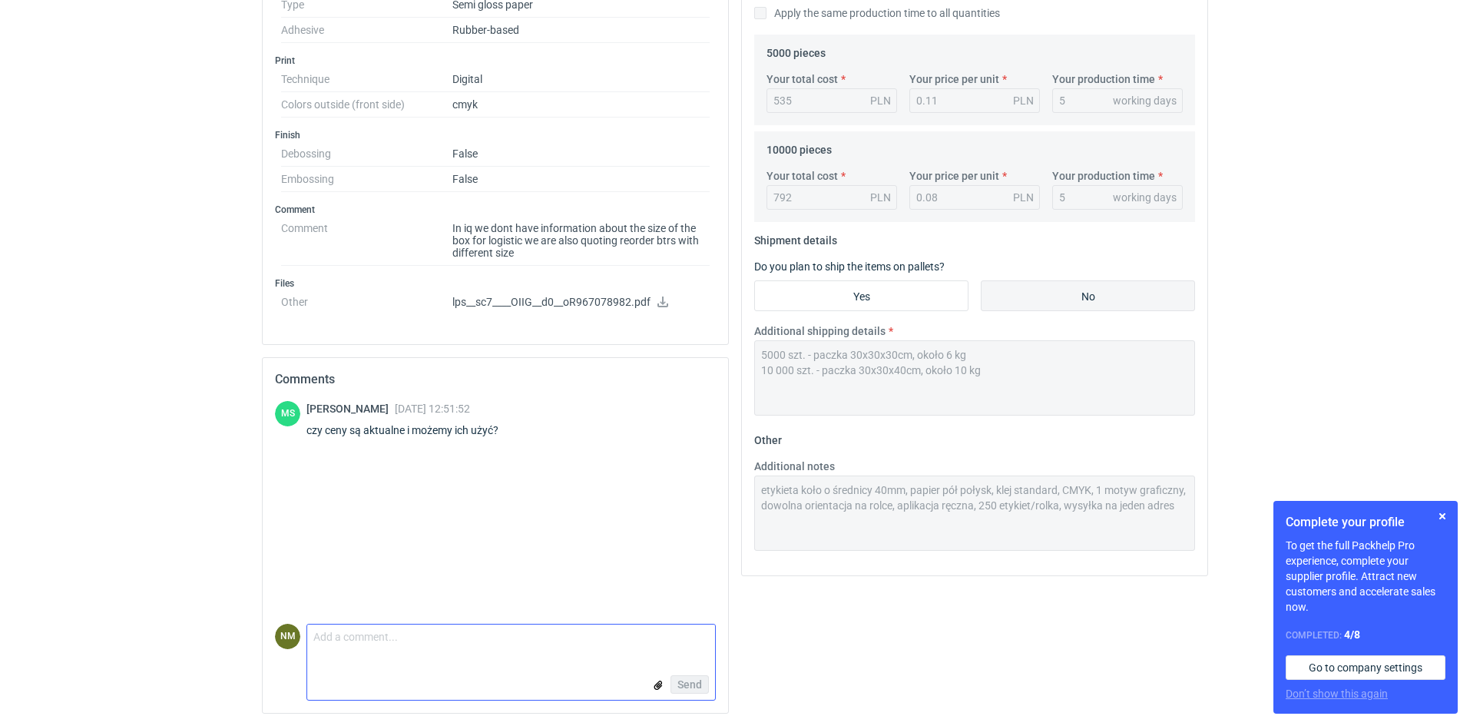
click at [403, 633] on textarea "Comment message" at bounding box center [511, 640] width 408 height 32
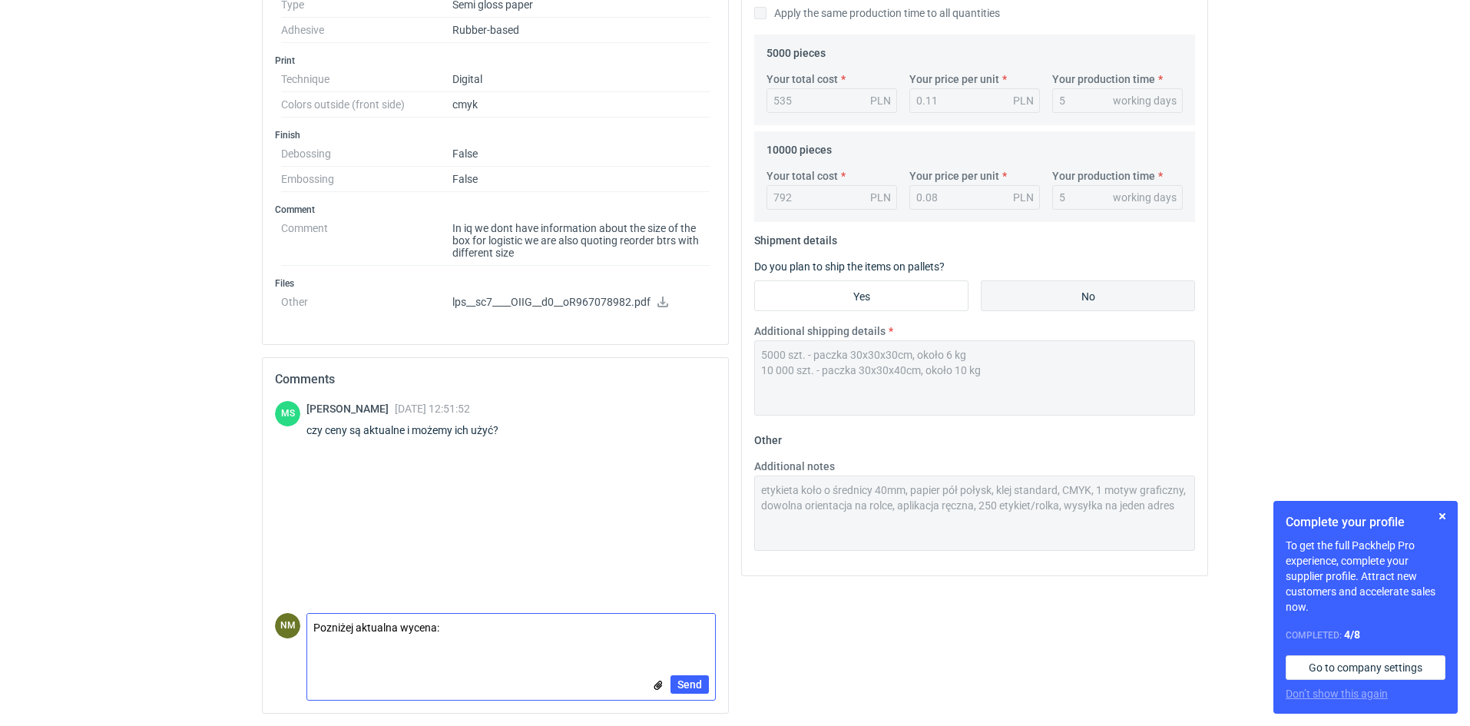
scroll to position [0, 0]
paste textarea "papier pół połysk, klej standard"
click at [316, 640] on textarea "Poniżej aktualna wycena: papier pół połysk, klej standard" at bounding box center [511, 635] width 408 height 43
click at [501, 641] on textarea "Poniżej aktualna wycena: Papier pół połysk, klej standard" at bounding box center [511, 635] width 408 height 43
click at [596, 644] on textarea "Poniżej aktualna wycena: Papier pół połysk, klej standard - 250x40 mm - 5000 sz…" at bounding box center [511, 635] width 408 height 43
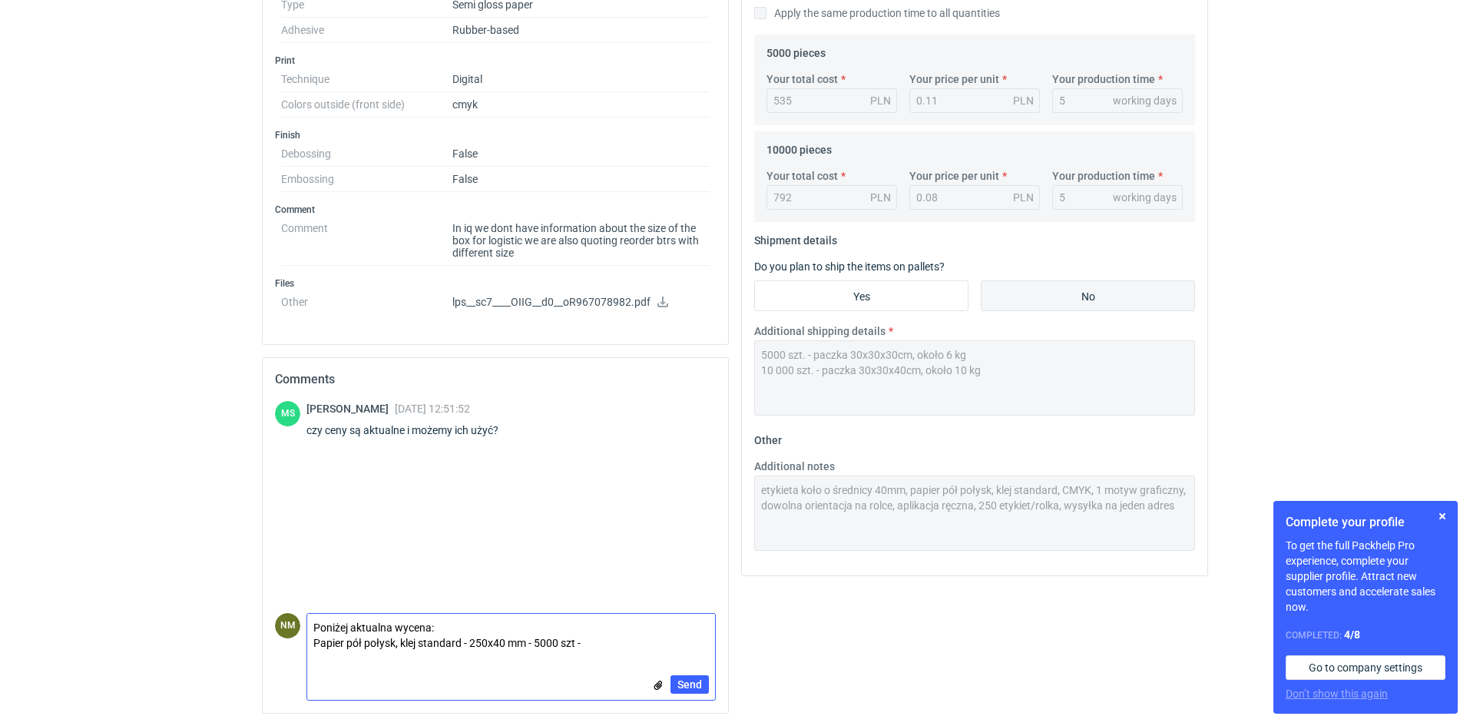
paste textarea "839,92"
click at [501, 636] on textarea "Poniżej aktualna wycena: Papier pół połysk, klej standard - 250x40 mm - 5000 sz…" at bounding box center [511, 635] width 408 height 43
click at [661, 644] on textarea "Poniżej aktualna wycena: Papier pół połysk, klej standard - 250x40 mm - 5000 sz…" at bounding box center [511, 635] width 408 height 43
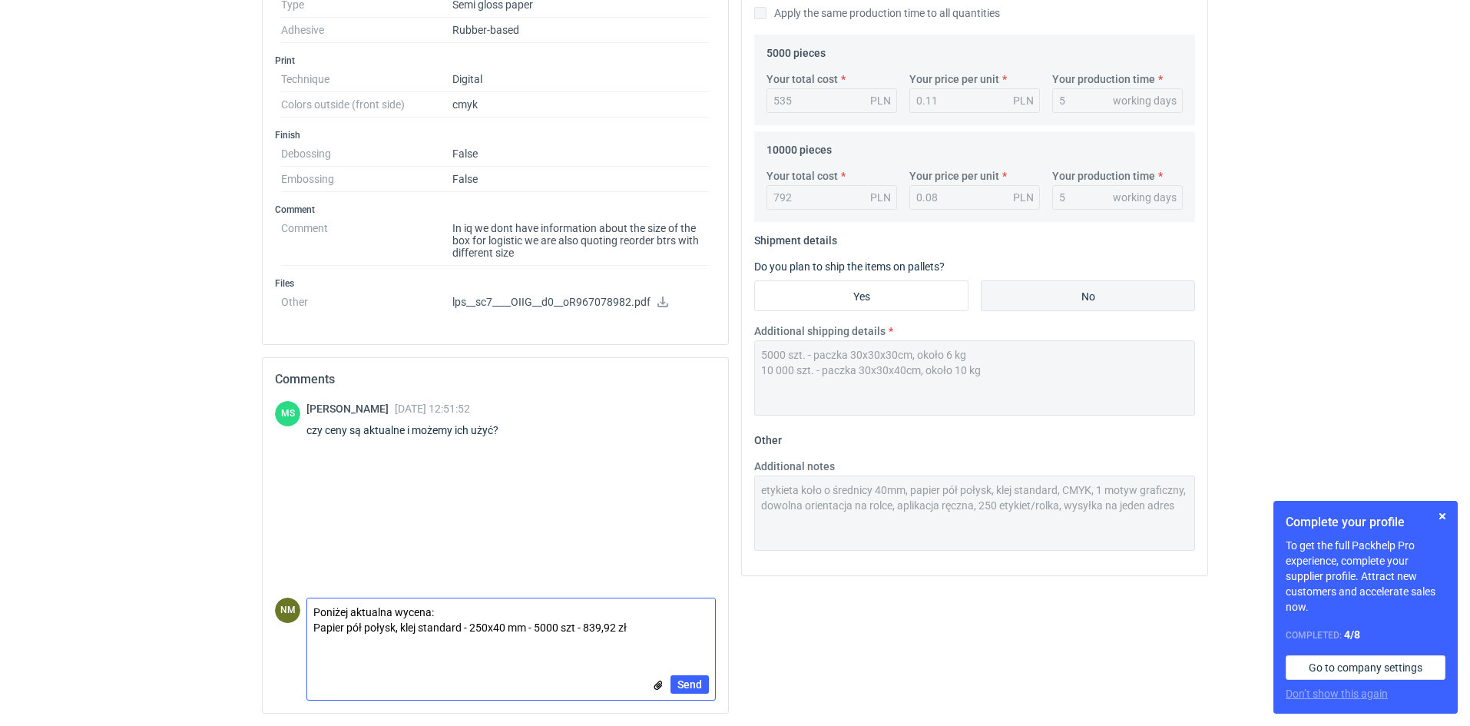
paste textarea "Papier pół połysk, klej standard - 250x40 mm - 5000 szt - 839,92 zł"
click at [542, 642] on textarea "Poniżej aktualna wycena: Papier pół połysk, klej standard - 250x40 mm - 5000 sz…" at bounding box center [511, 627] width 408 height 58
click at [590, 641] on textarea "Poniżej aktualna wycena: Papier pół połysk, klej standard - 250x40 mm - 5000 sz…" at bounding box center [511, 627] width 408 height 58
paste textarea "1547,85"
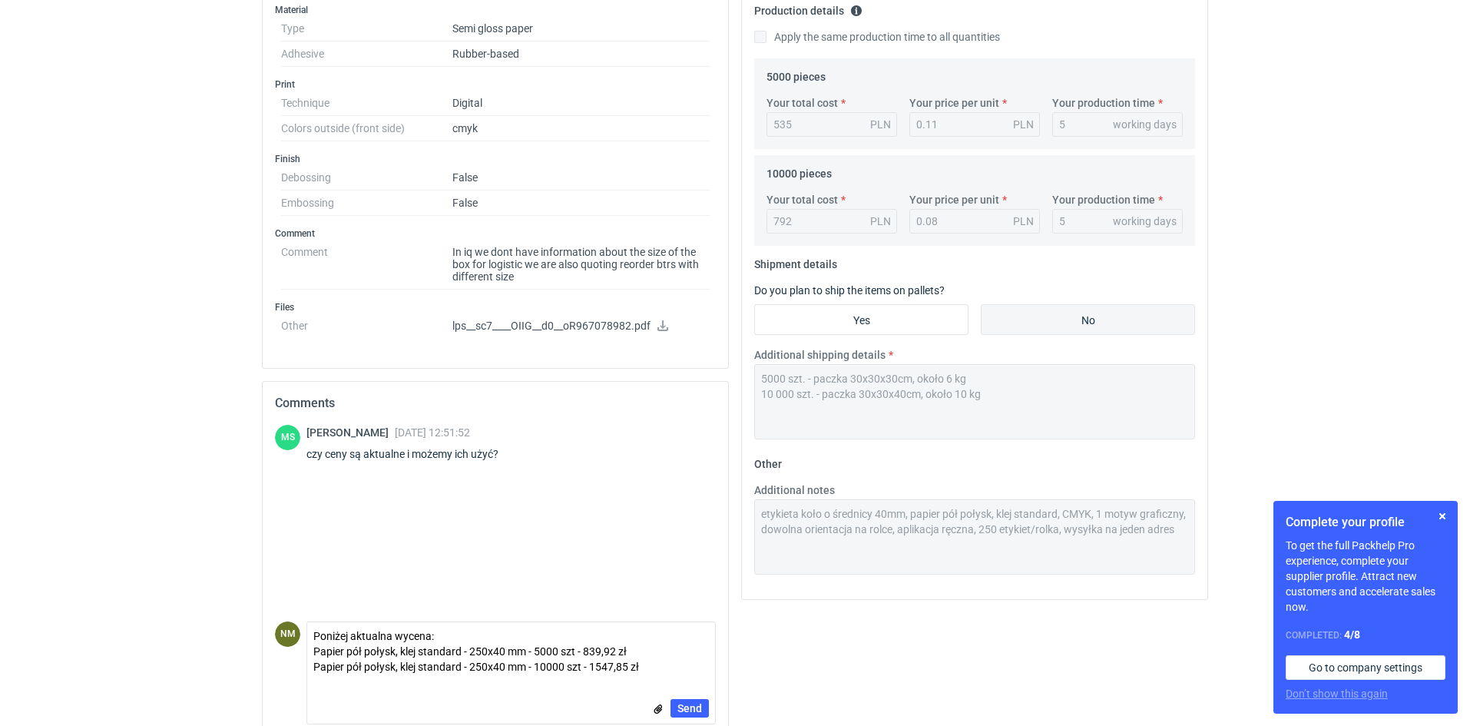
scroll to position [499, 0]
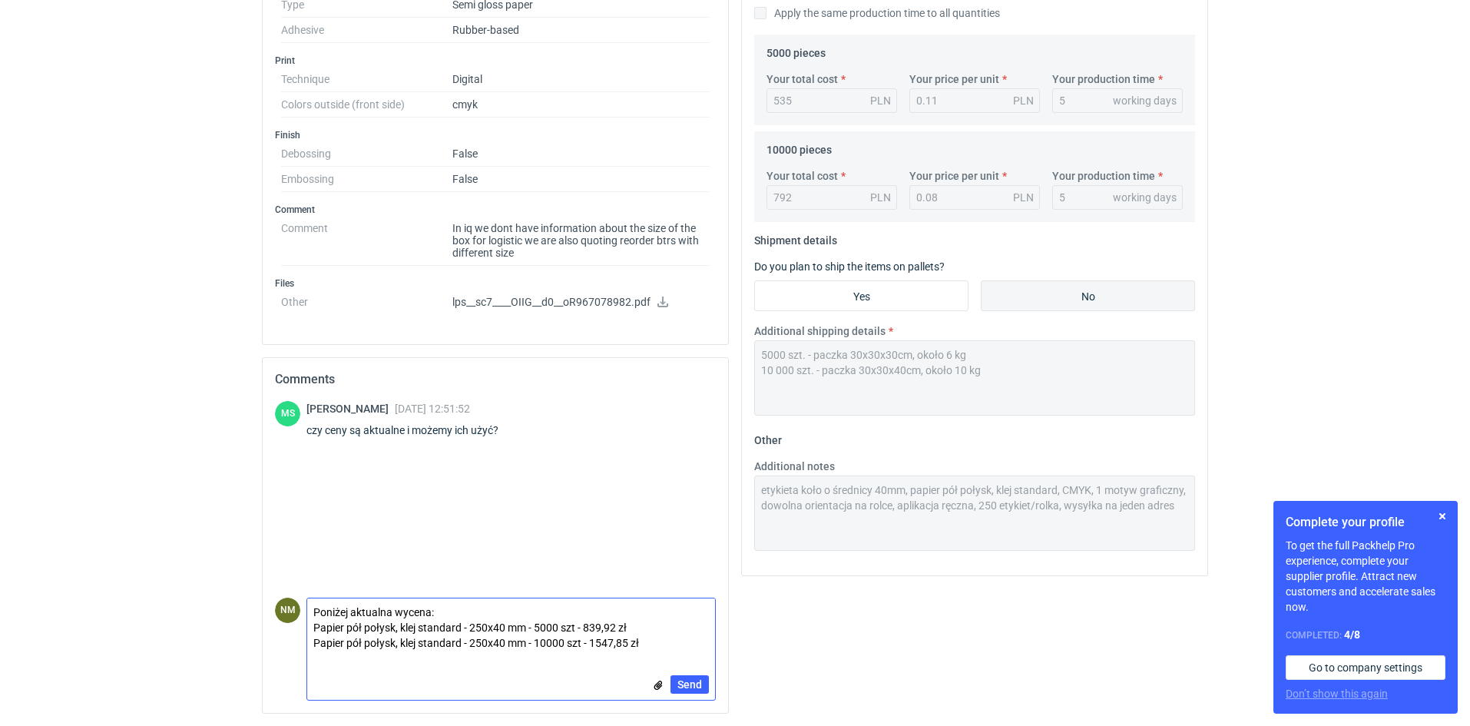
drag, startPoint x: 314, startPoint y: 607, endPoint x: 954, endPoint y: 627, distance: 640.7
click at [954, 627] on div "Specification Export to PDF Type Name Labels / stickers Structural design Code …" at bounding box center [735, 201] width 958 height 1049
type textarea "Ceny aktualne"
drag, startPoint x: 702, startPoint y: 683, endPoint x: 706, endPoint y: 691, distance: 9.3
click at [702, 684] on button "Send" at bounding box center [689, 684] width 38 height 18
